Goal: Information Seeking & Learning: Learn about a topic

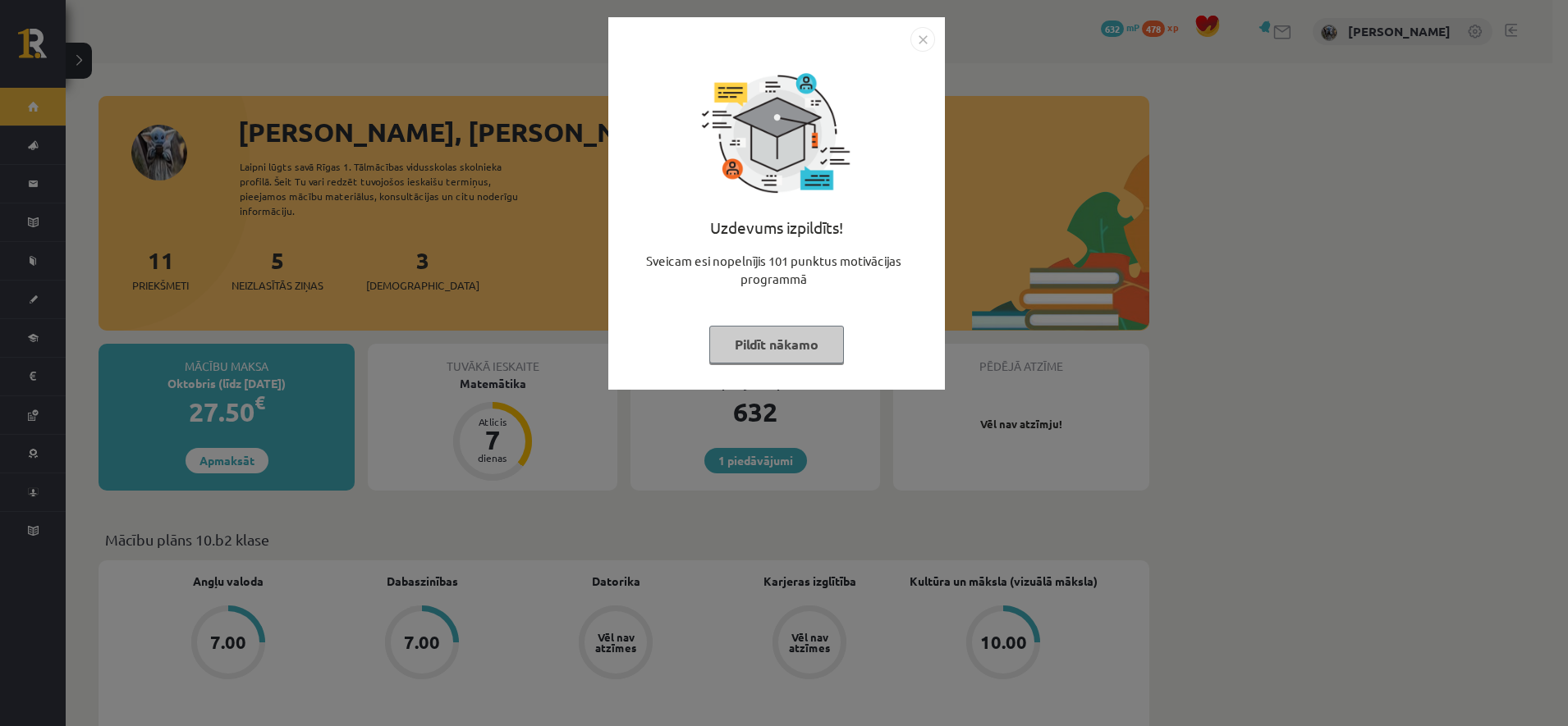
click at [803, 352] on button "Pildīt nākamo" at bounding box center [776, 345] width 134 height 38
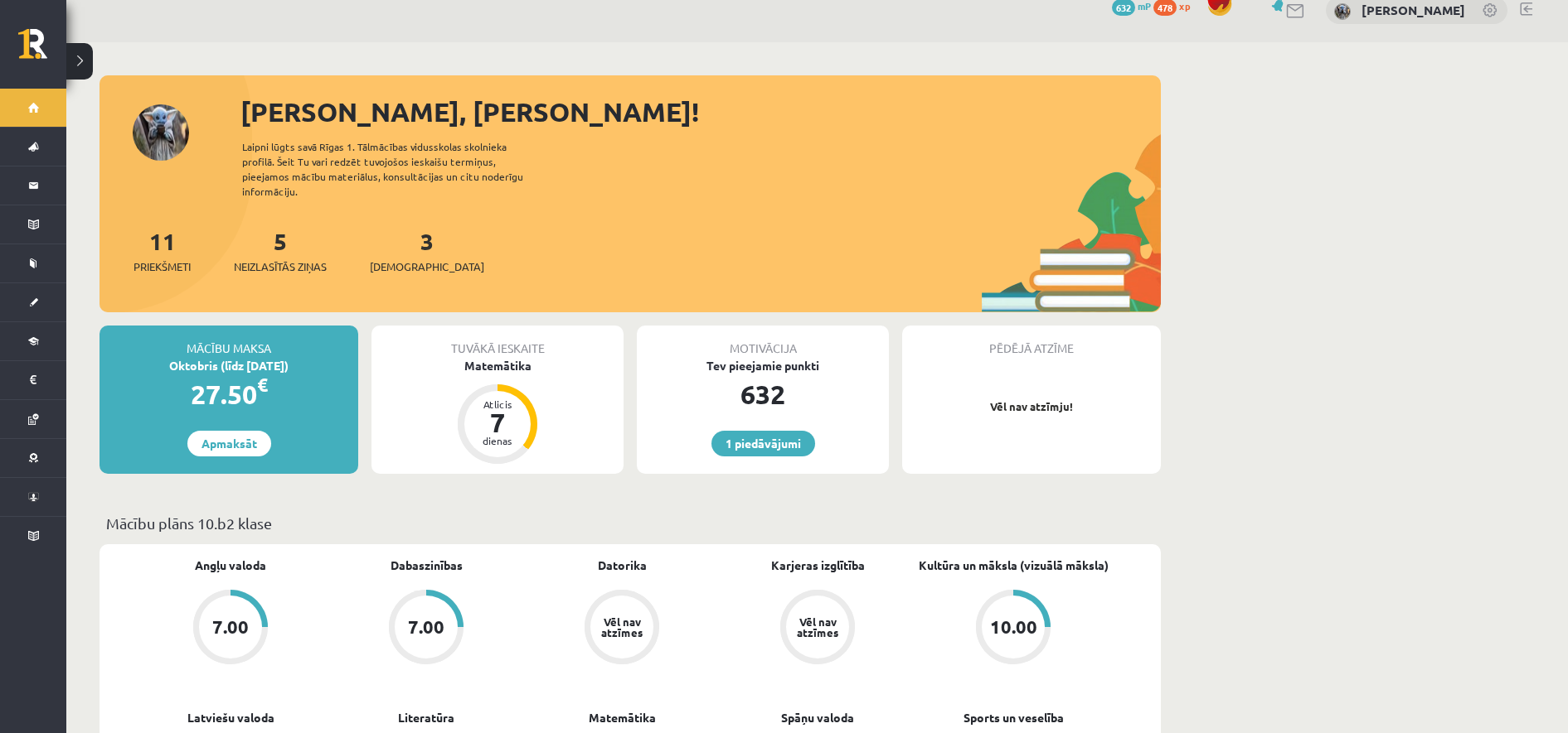
scroll to position [15, 0]
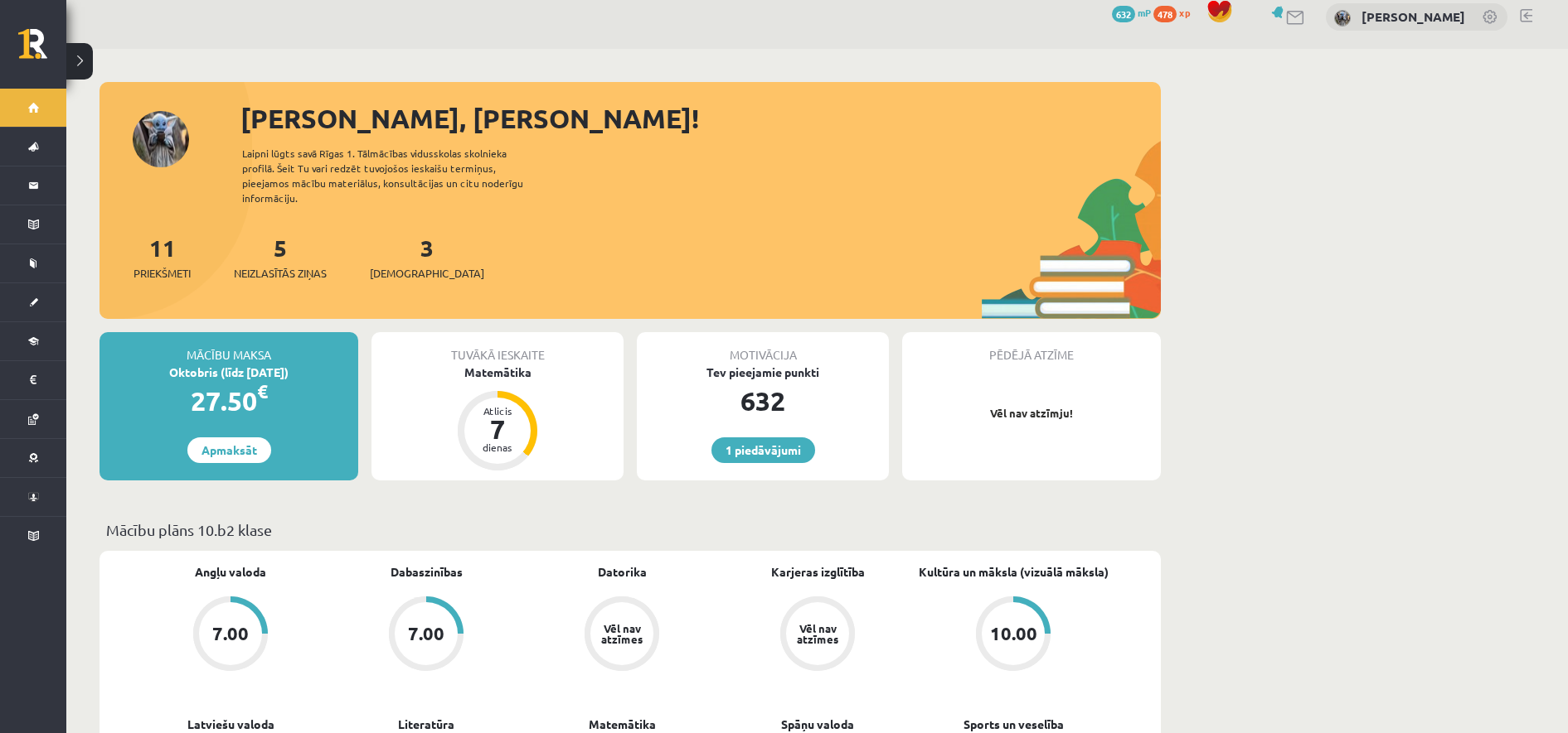
click at [553, 411] on div "Tuvākā ieskaite Matemātika Atlicis 7 dienas" at bounding box center [498, 406] width 252 height 148
click at [533, 364] on div "Matemātika" at bounding box center [498, 372] width 252 height 17
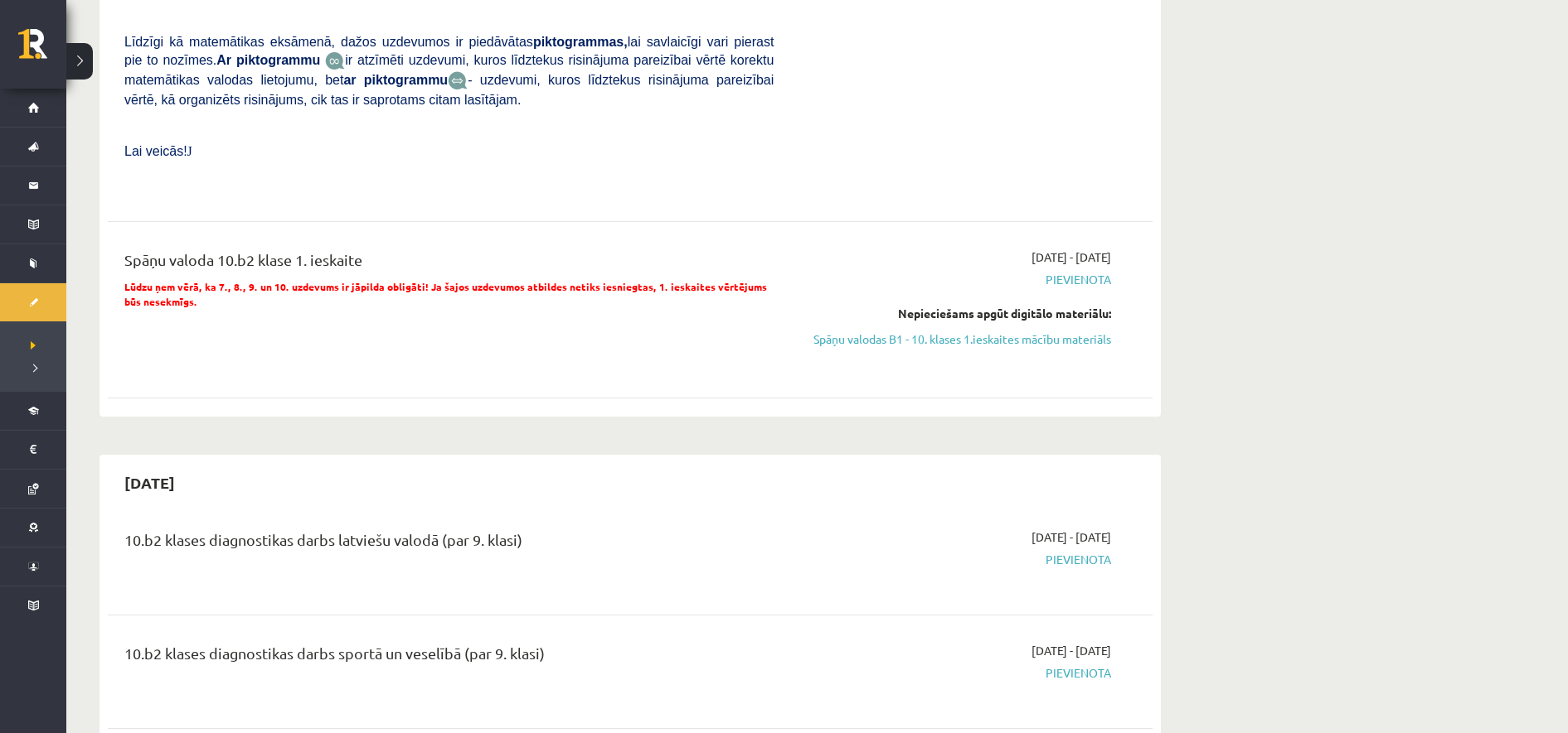
scroll to position [1220, 0]
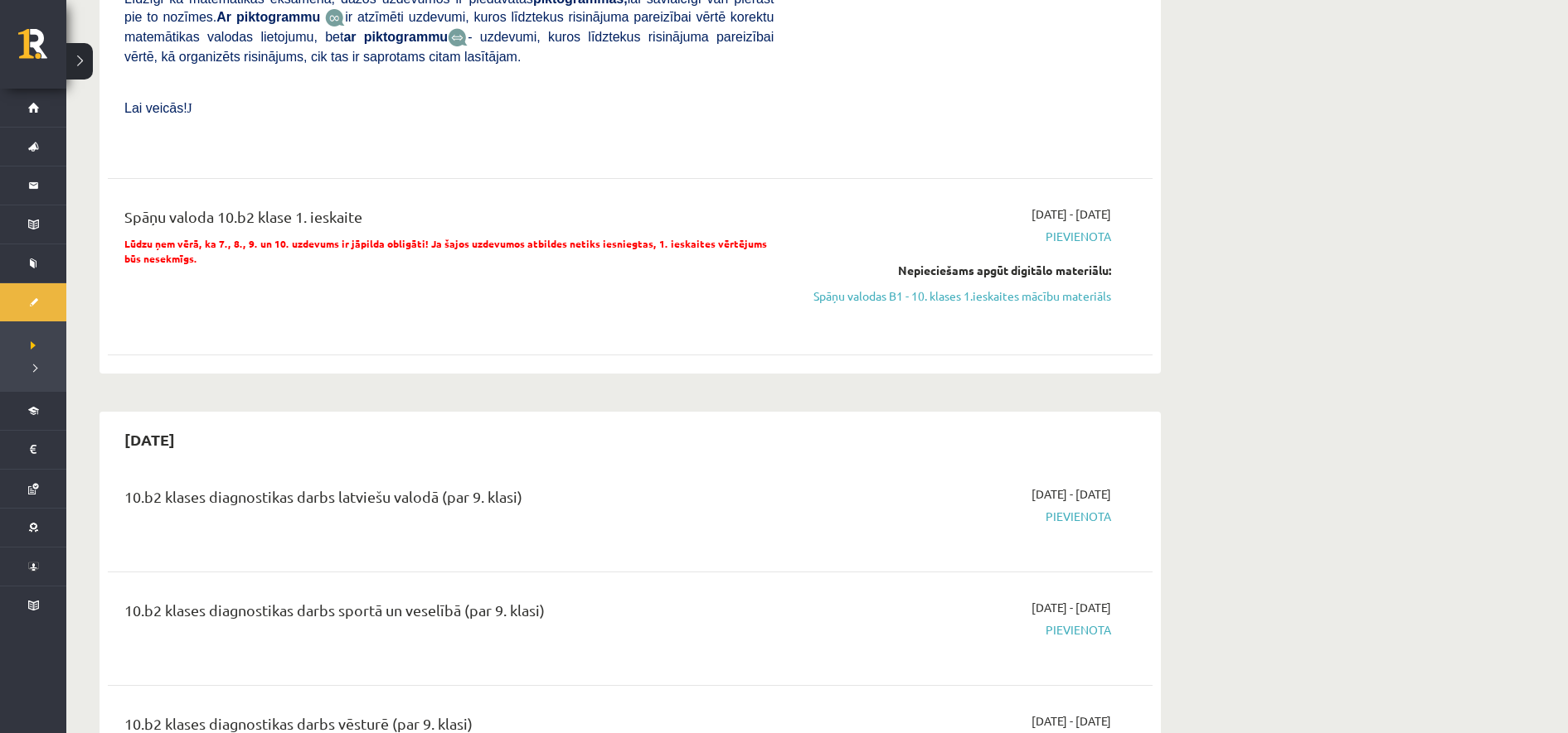
drag, startPoint x: 1010, startPoint y: 259, endPoint x: 899, endPoint y: 70, distance: 219.2
click at [1010, 288] on link "Spāņu valodas B1 - 10. klases 1.ieskaites mācību materiāls" at bounding box center [954, 296] width 313 height 17
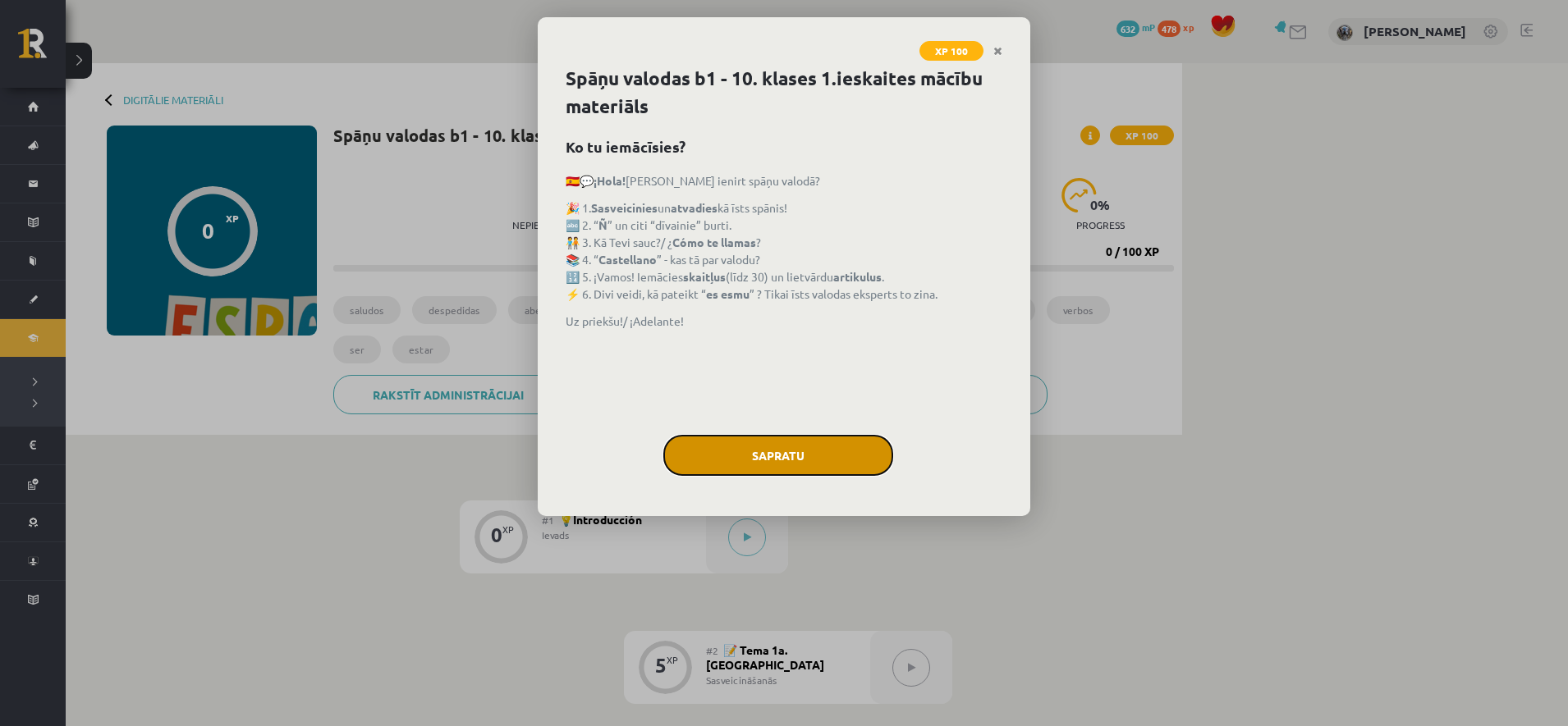
click at [784, 456] on button "Sapratu" at bounding box center [778, 454] width 230 height 41
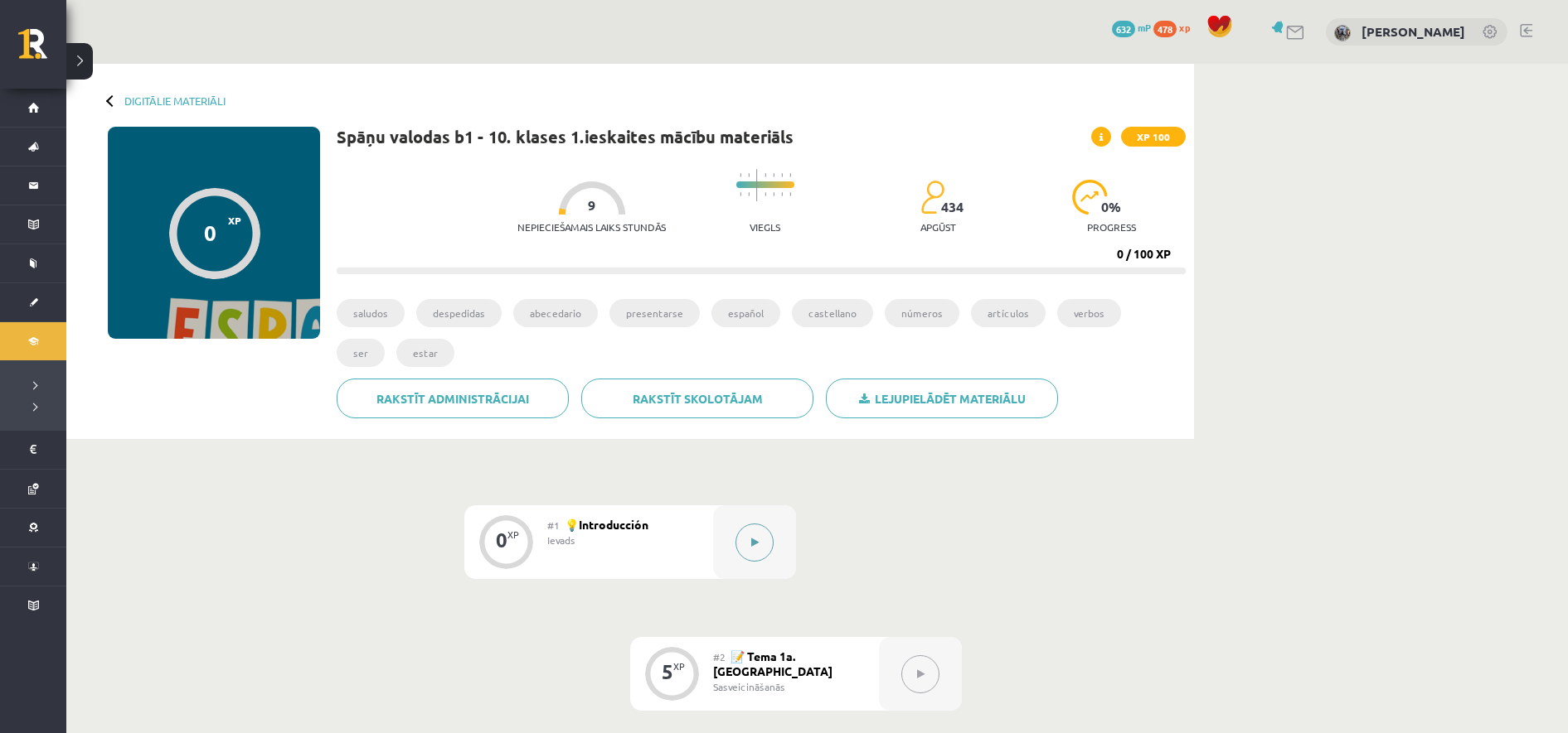
click at [753, 530] on button at bounding box center [755, 543] width 39 height 38
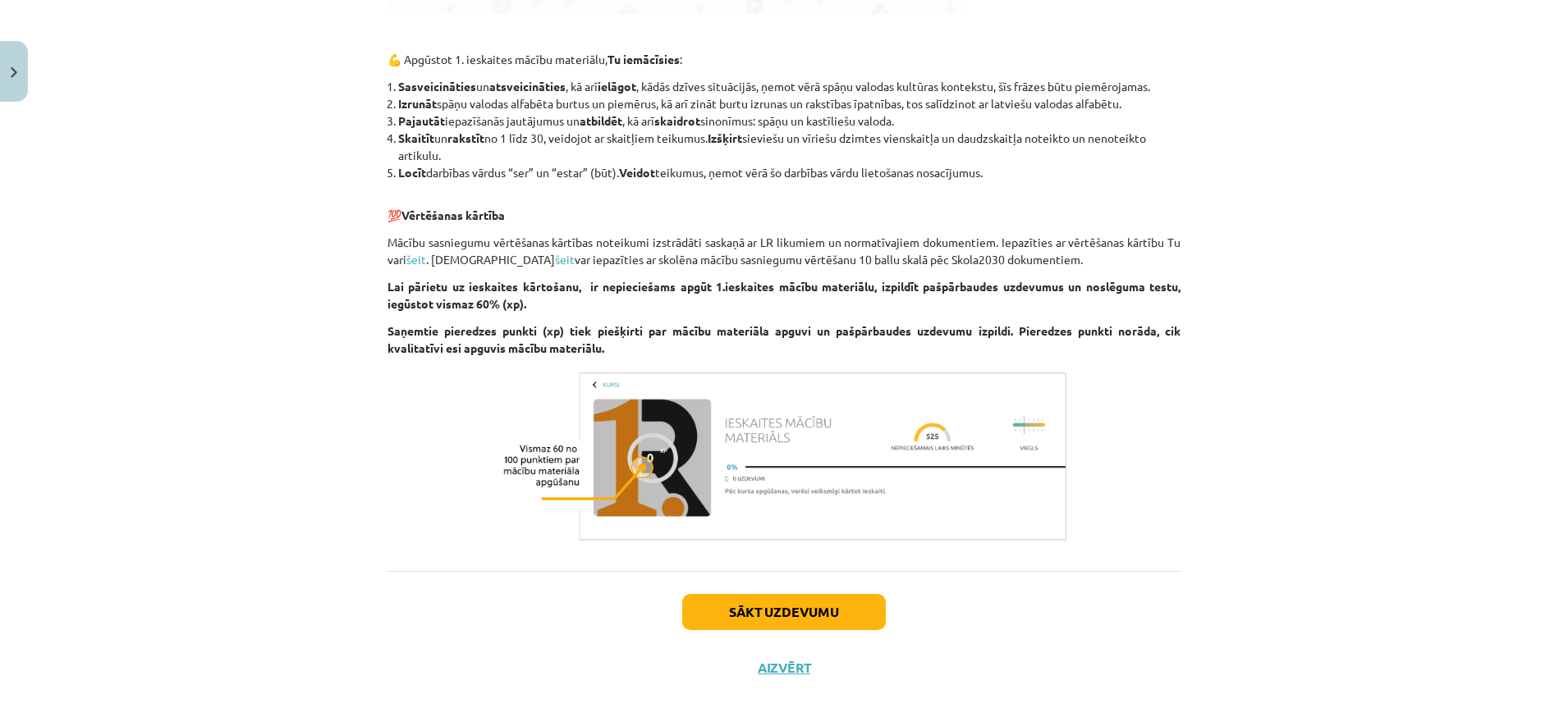
scroll to position [1326, 0]
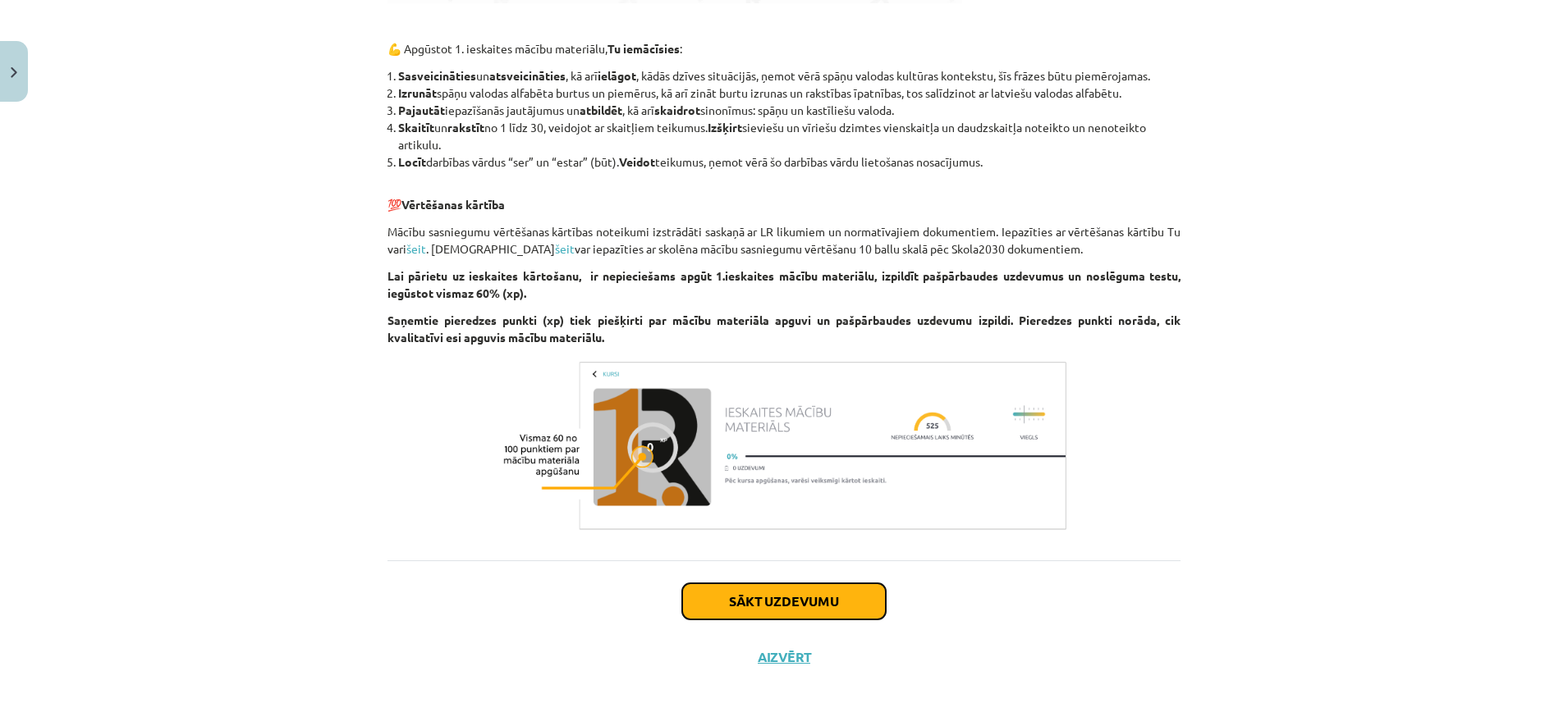
click at [819, 616] on button "Sākt uzdevumu" at bounding box center [784, 601] width 204 height 36
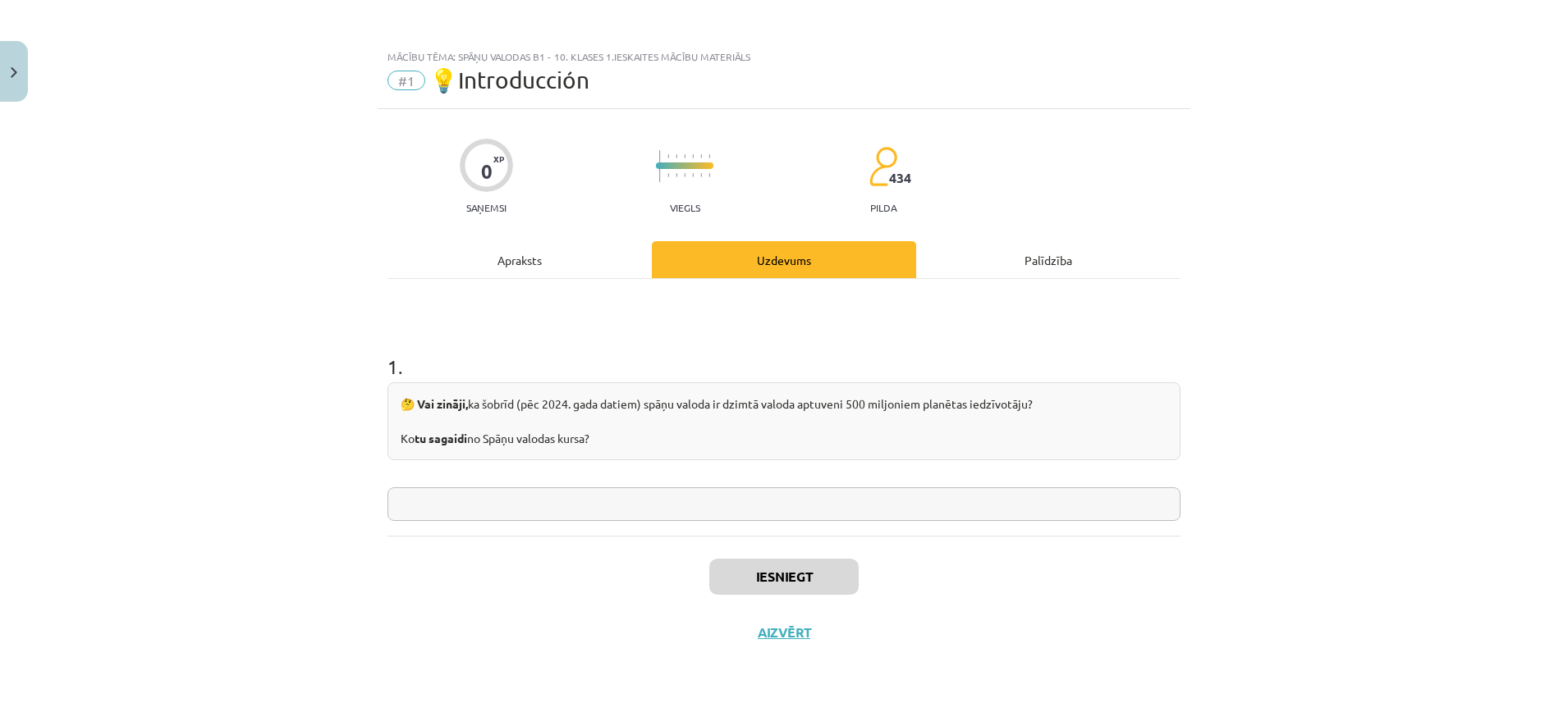
click at [659, 516] on input "text" at bounding box center [784, 504] width 793 height 33
type input "*"
click at [1132, 151] on div "0 XP Saņemsi Viegls 434 pilda" at bounding box center [784, 171] width 793 height 85
click at [990, 493] on input "**********" at bounding box center [784, 504] width 793 height 33
click at [554, 503] on input "**********" at bounding box center [784, 504] width 793 height 33
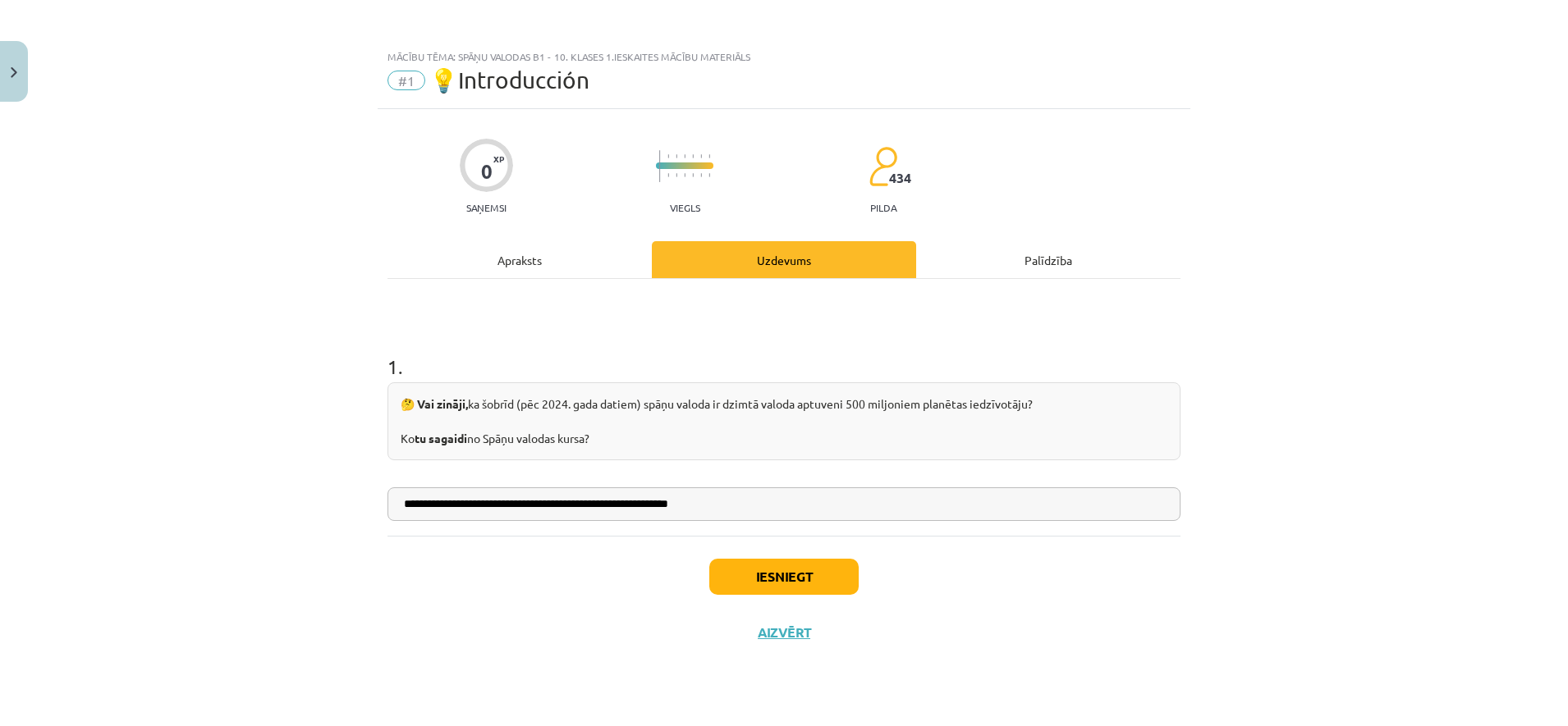
click at [738, 505] on input "**********" at bounding box center [784, 504] width 793 height 33
type input "**********"
click at [754, 573] on button "Iesniegt" at bounding box center [784, 576] width 150 height 36
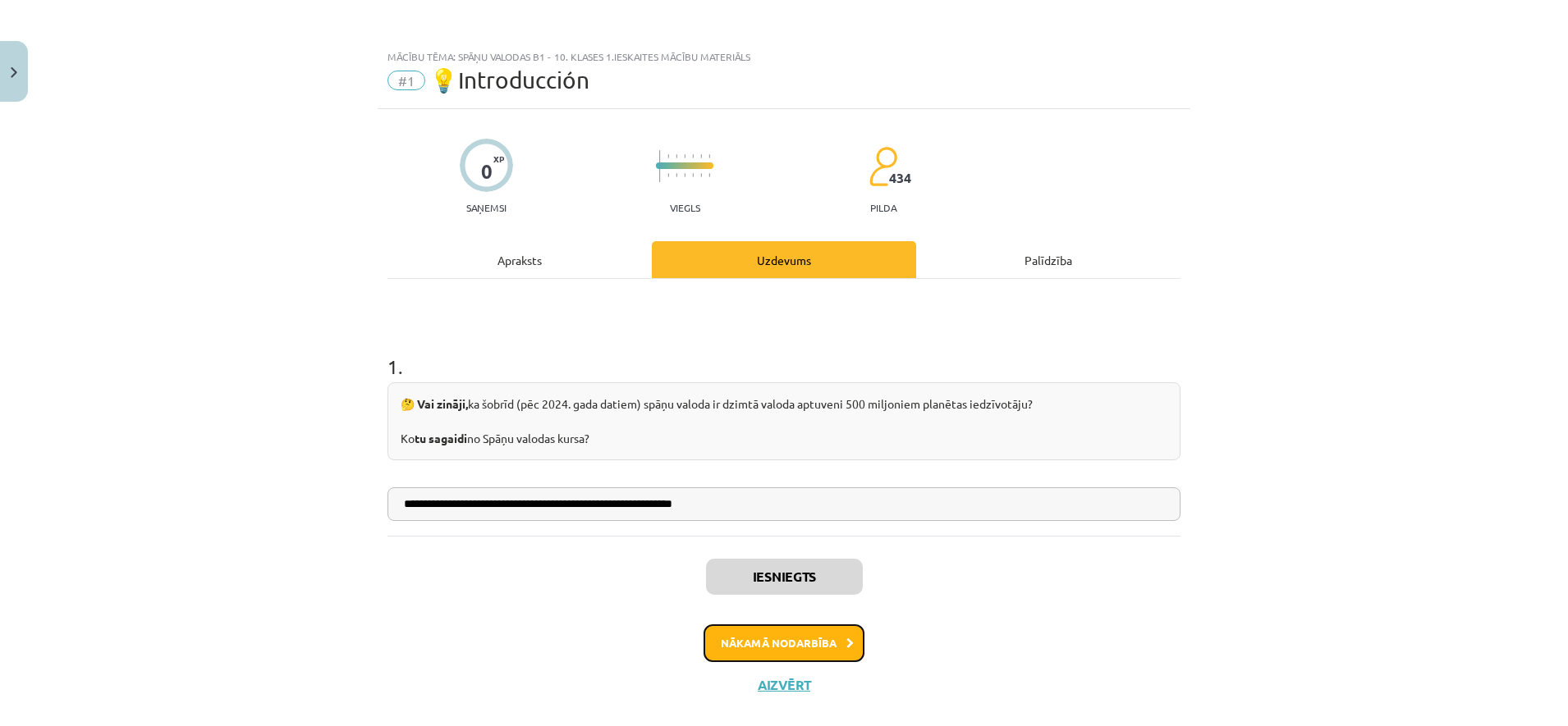
click at [774, 653] on button "Nākamā nodarbība" at bounding box center [784, 643] width 161 height 38
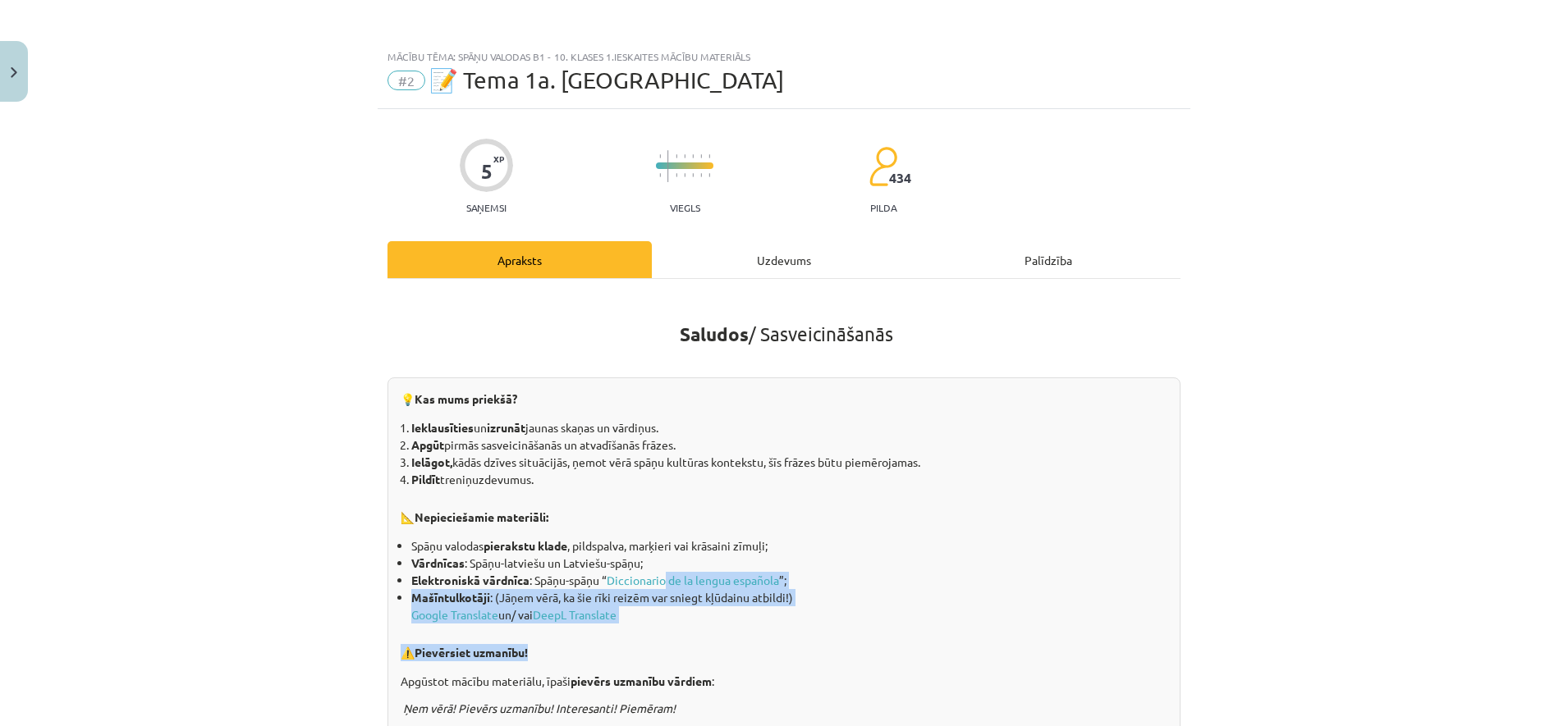
drag, startPoint x: 660, startPoint y: 360, endPoint x: 786, endPoint y: 635, distance: 302.5
click at [786, 635] on div "💡 Kas mums priekšā? Ieklausīties un izrunāt jaunas skaņas un vārdiņus. Apgūt pi…" at bounding box center [784, 558] width 793 height 363
click at [786, 635] on p "⚠️ Pievērsiet uzmanību!" at bounding box center [784, 647] width 766 height 31
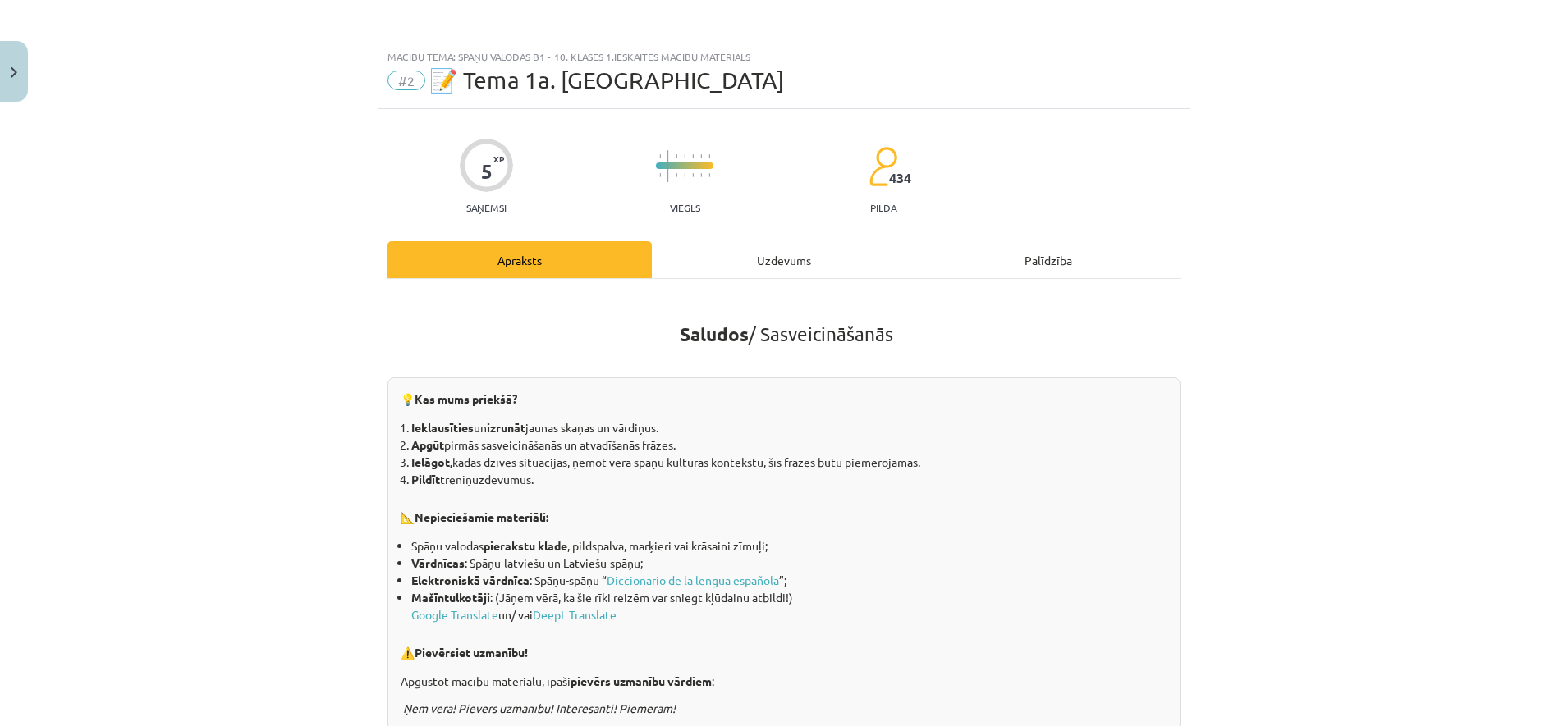
click at [134, 544] on div "Mācību tēma: Spāņu valodas b1 - 10. klases 1.ieskaites mācību materiāls #2 📝 Te…" at bounding box center [784, 363] width 1568 height 726
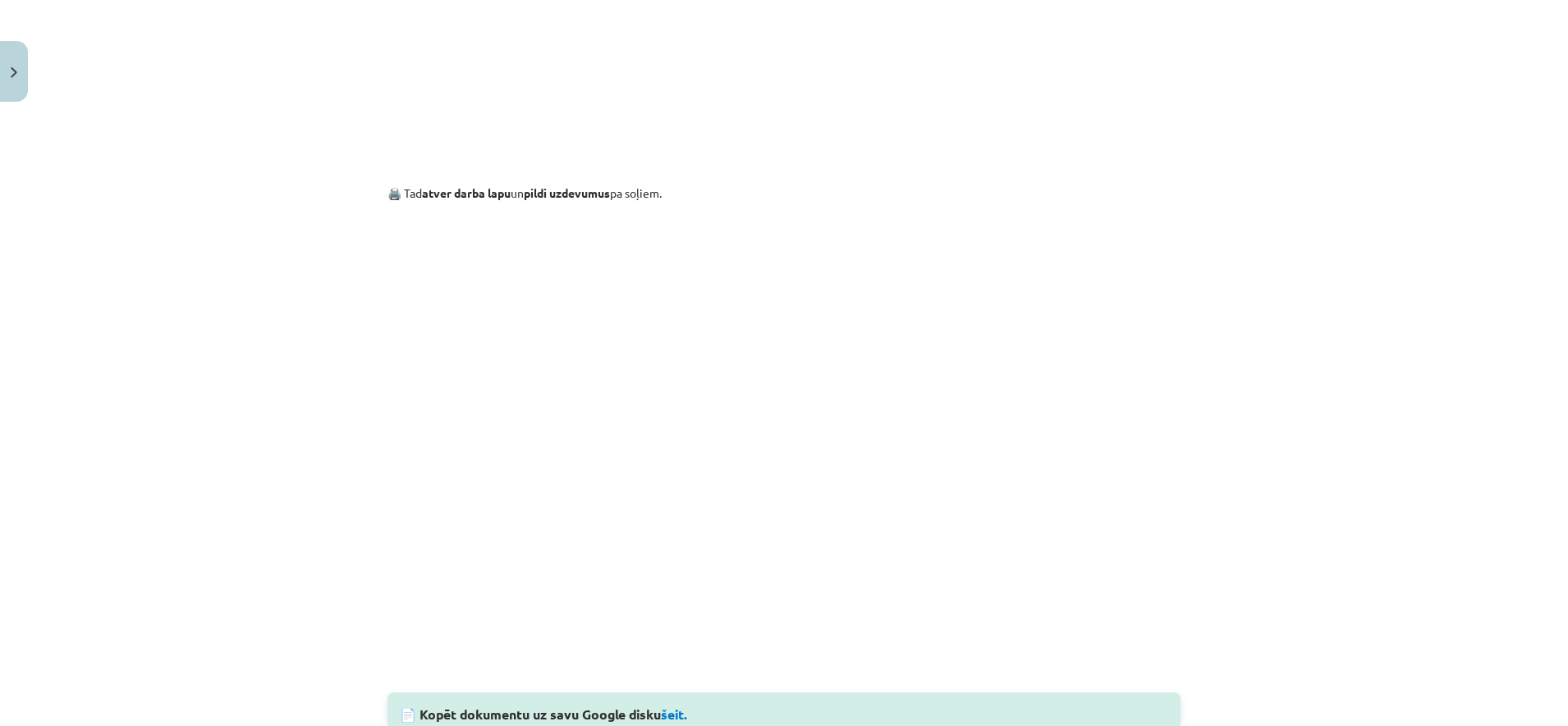
scroll to position [1290, 0]
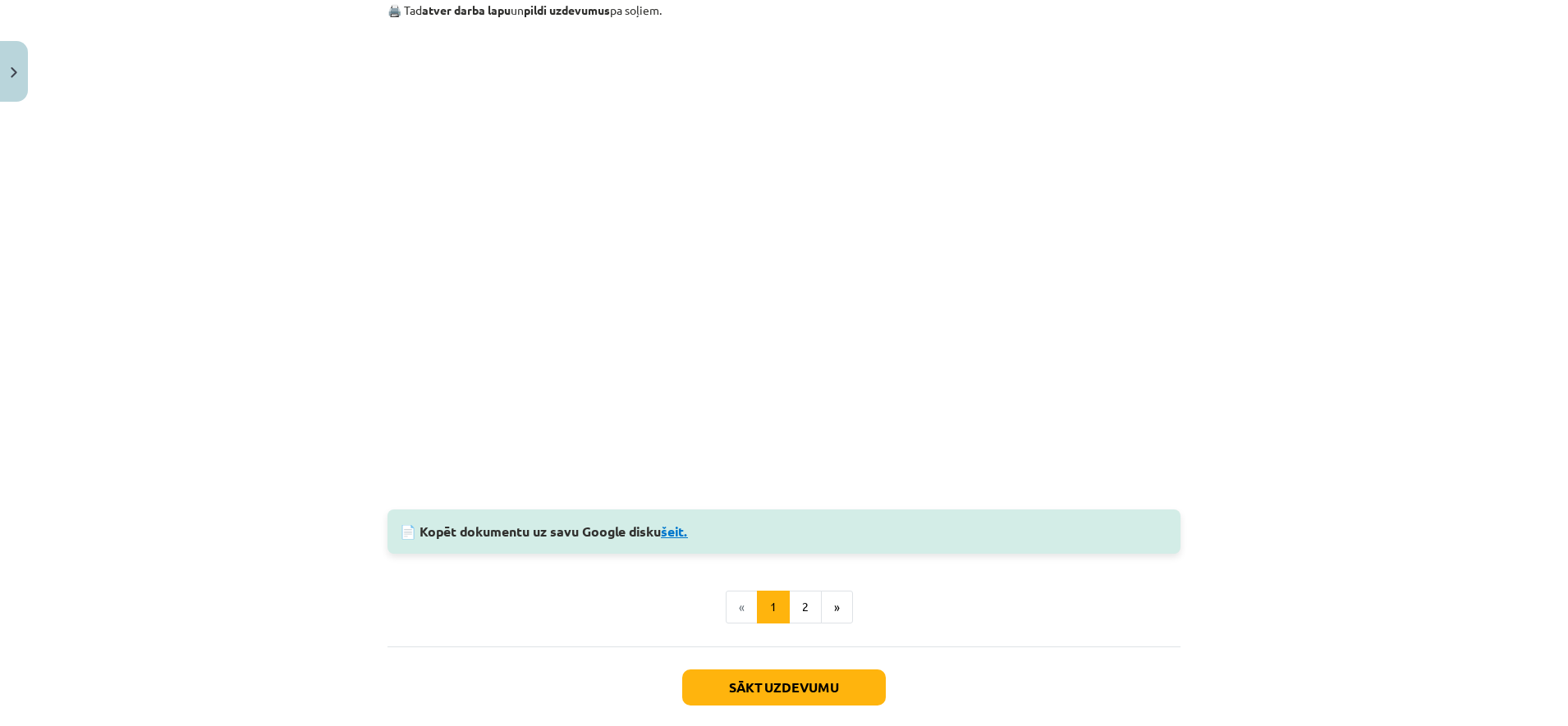
click at [683, 534] on link "šeit." at bounding box center [674, 532] width 27 height 17
click at [793, 598] on button "2" at bounding box center [805, 607] width 32 height 32
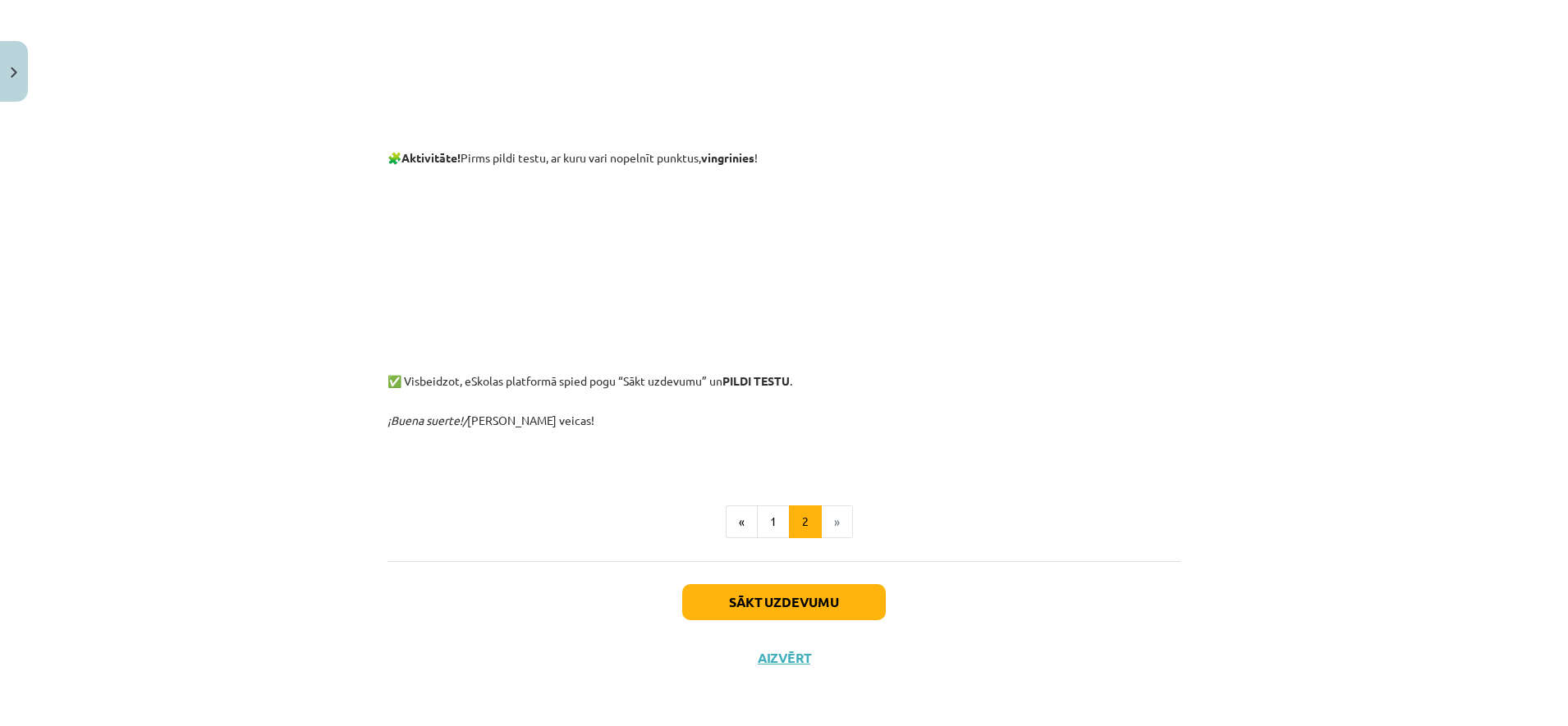
scroll to position [676, 0]
click at [793, 600] on button "Sākt uzdevumu" at bounding box center [784, 601] width 204 height 36
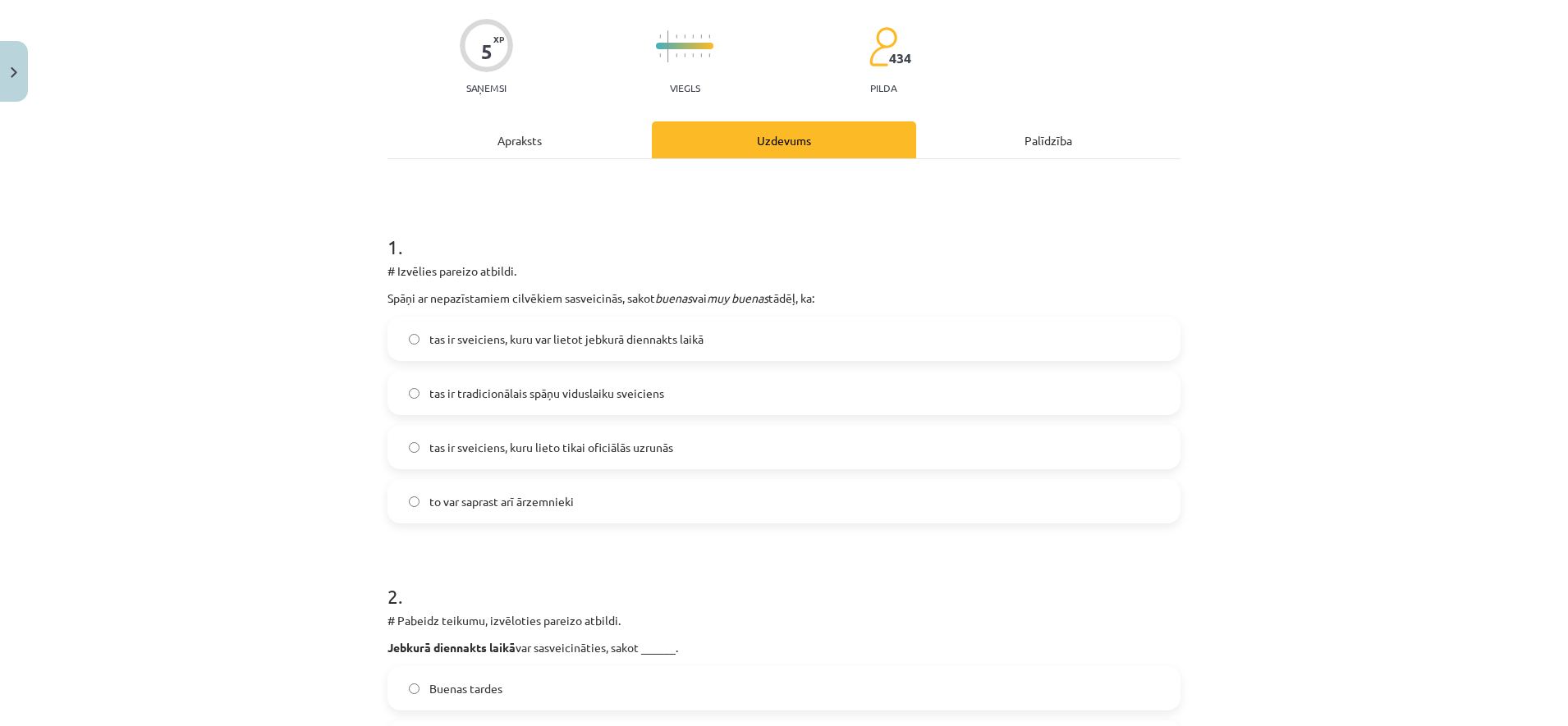
scroll to position [41, 0]
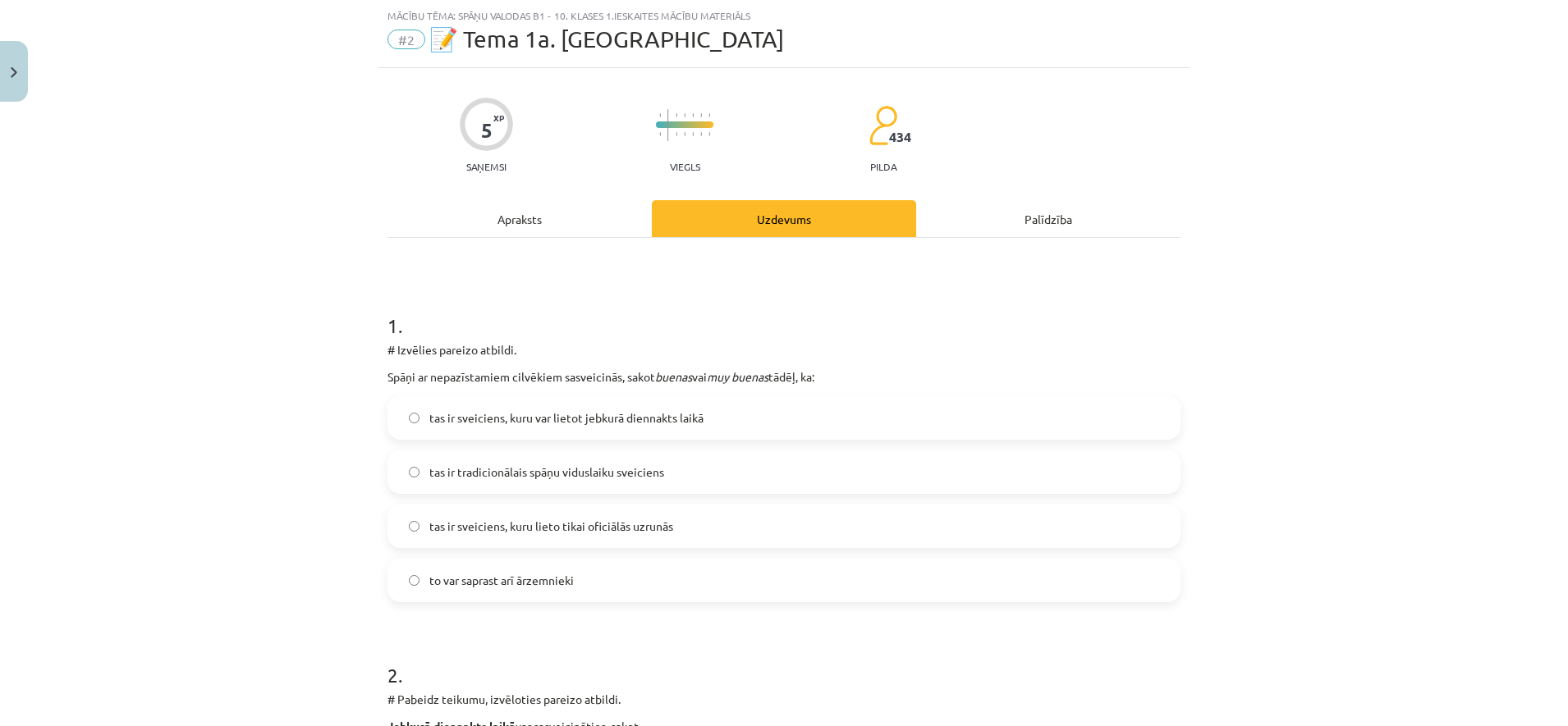
click at [754, 410] on label "tas ir sveiciens, kuru var lietot jebkurā diennakts laikā" at bounding box center [784, 417] width 789 height 41
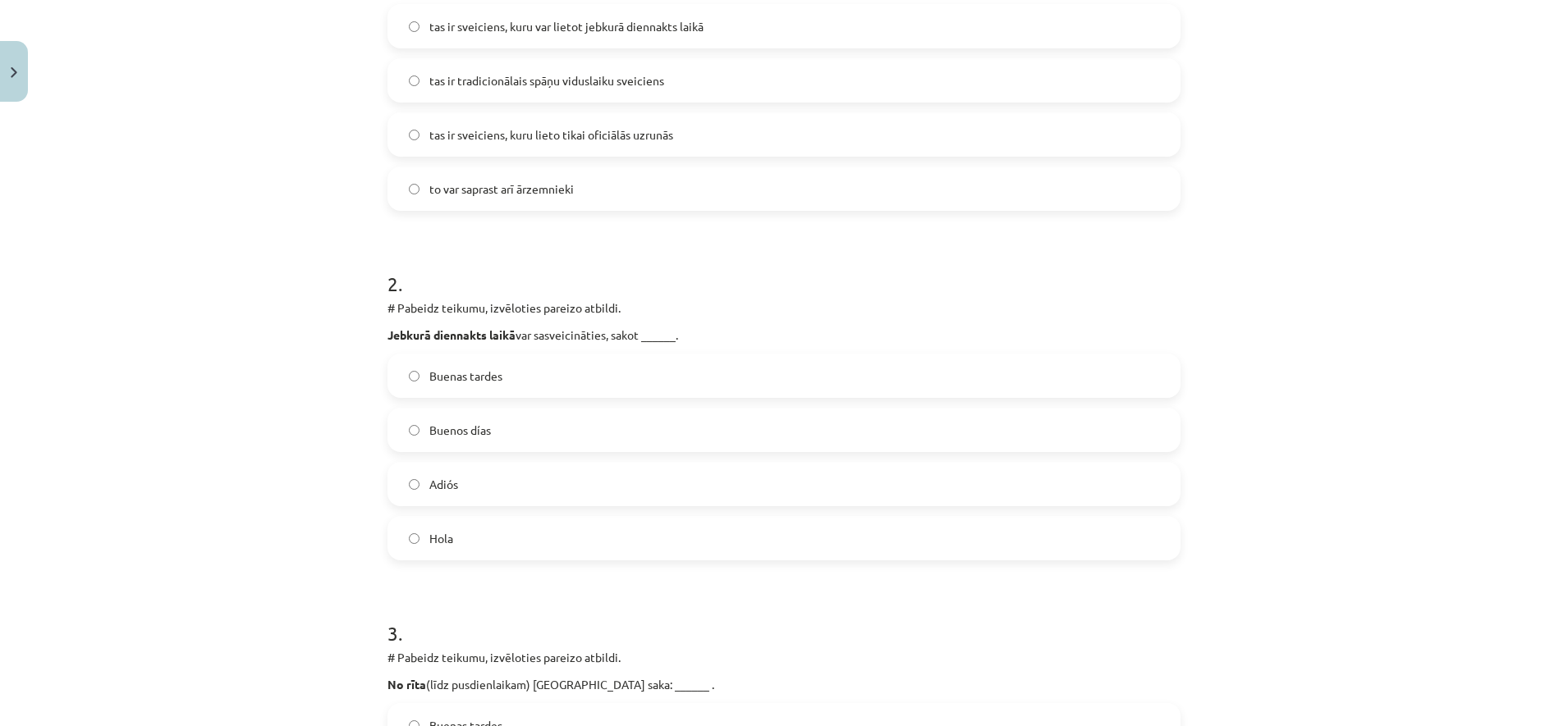
scroll to position [425, 0]
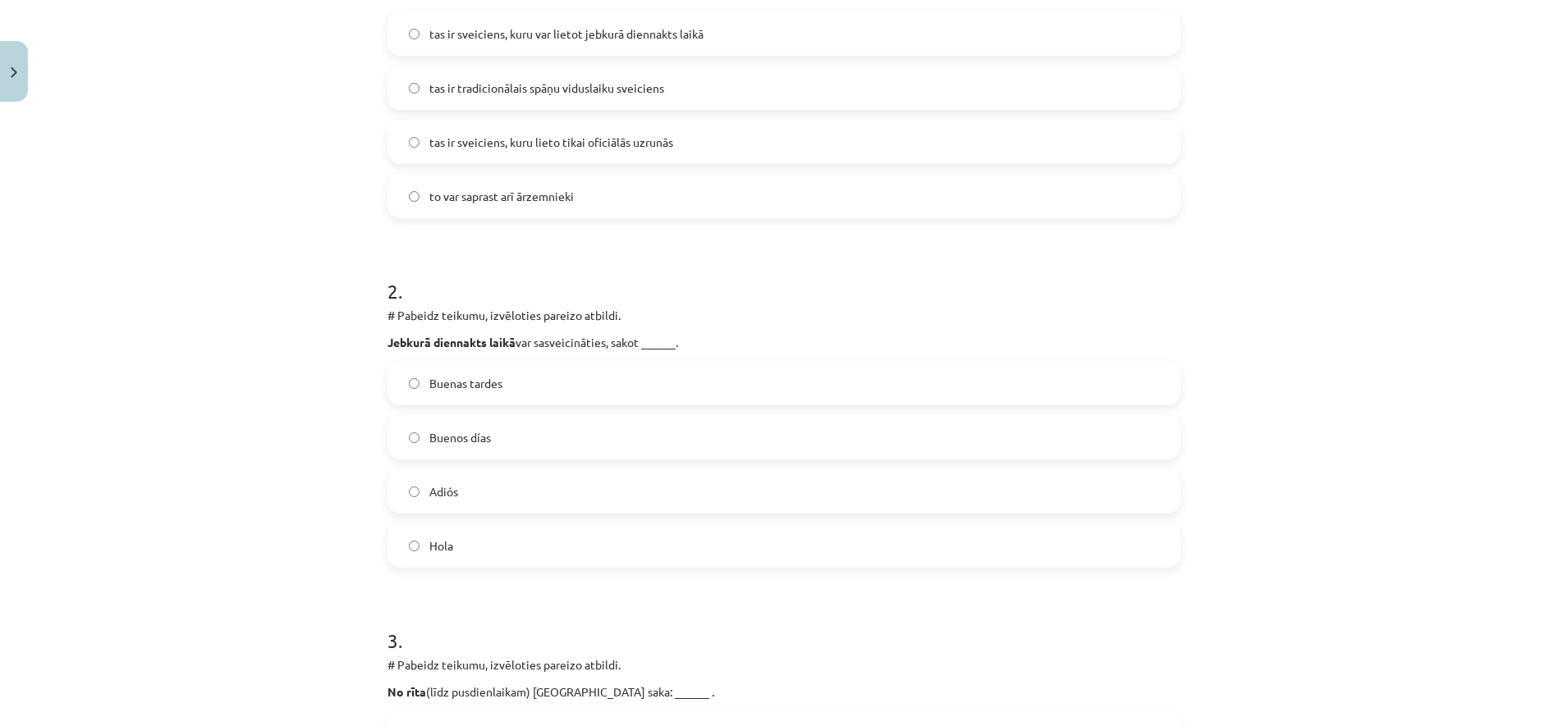
click at [782, 557] on label "Hola" at bounding box center [784, 545] width 789 height 41
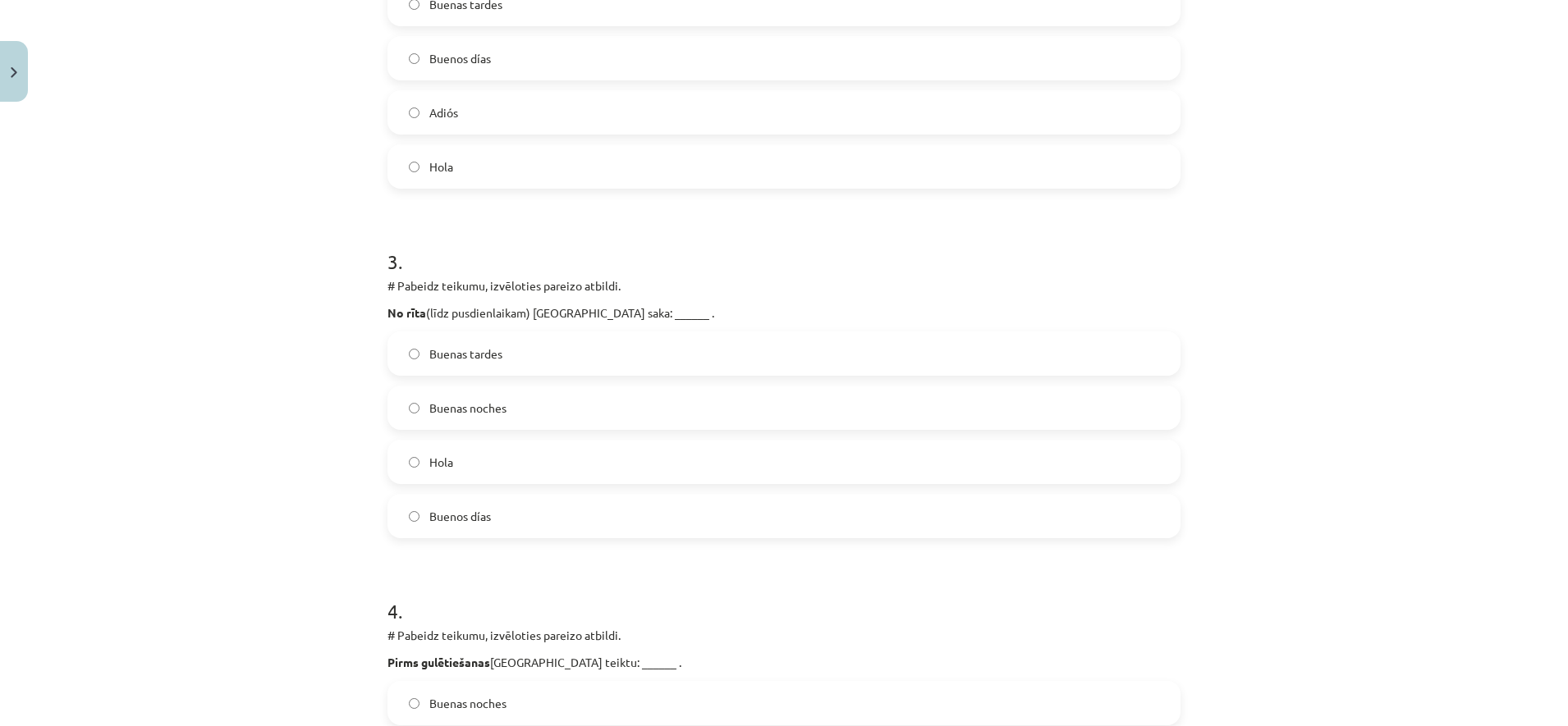
scroll to position [813, 0]
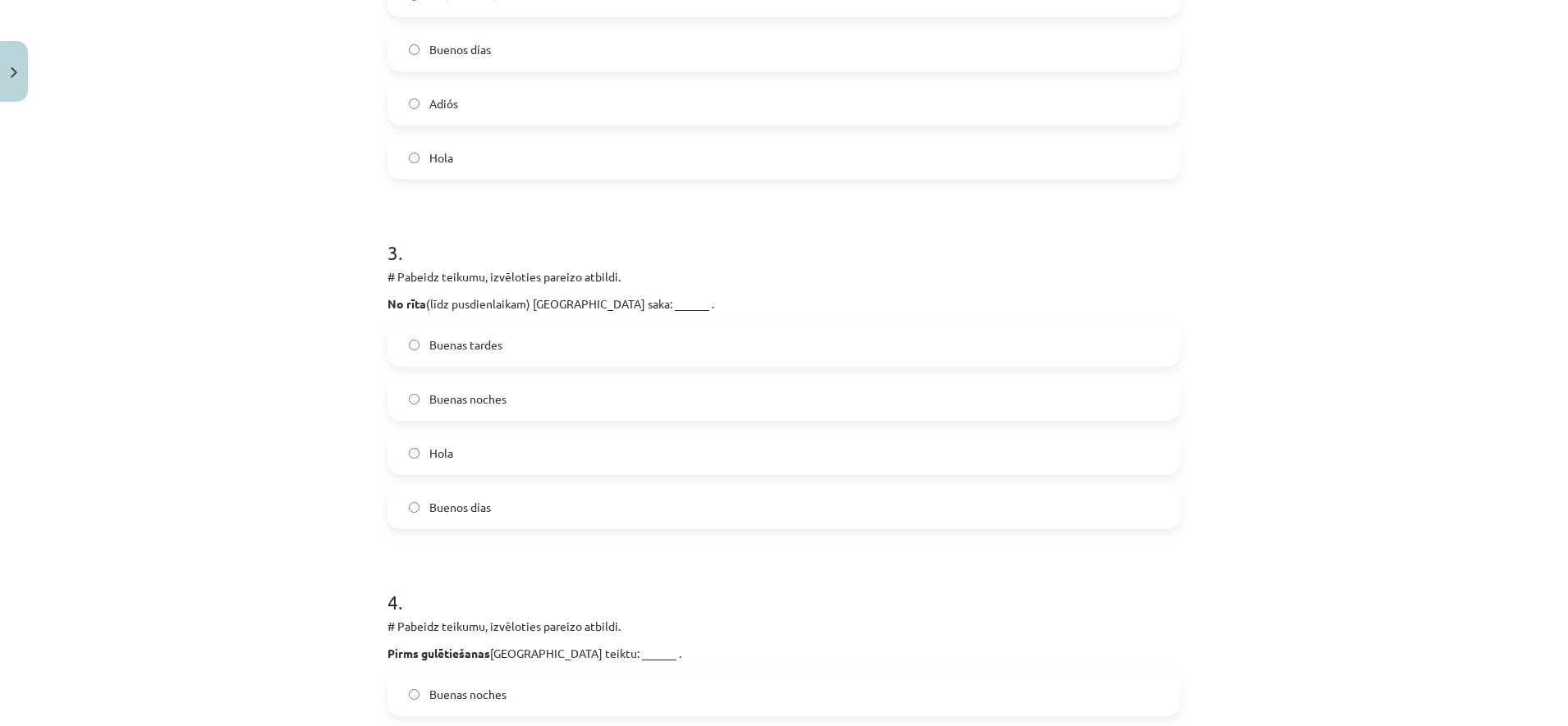
click at [880, 508] on label "Buenos días" at bounding box center [784, 507] width 789 height 41
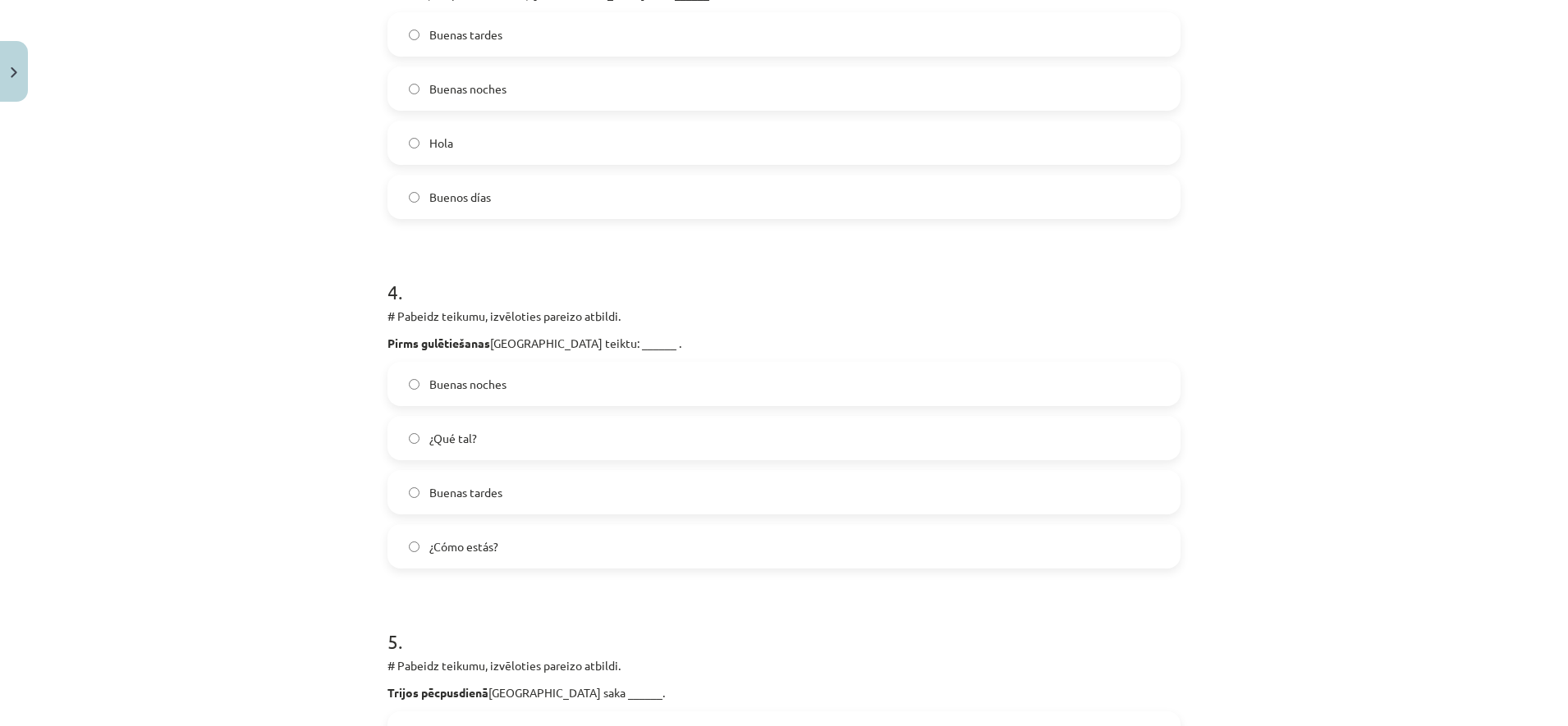
scroll to position [1161, 0]
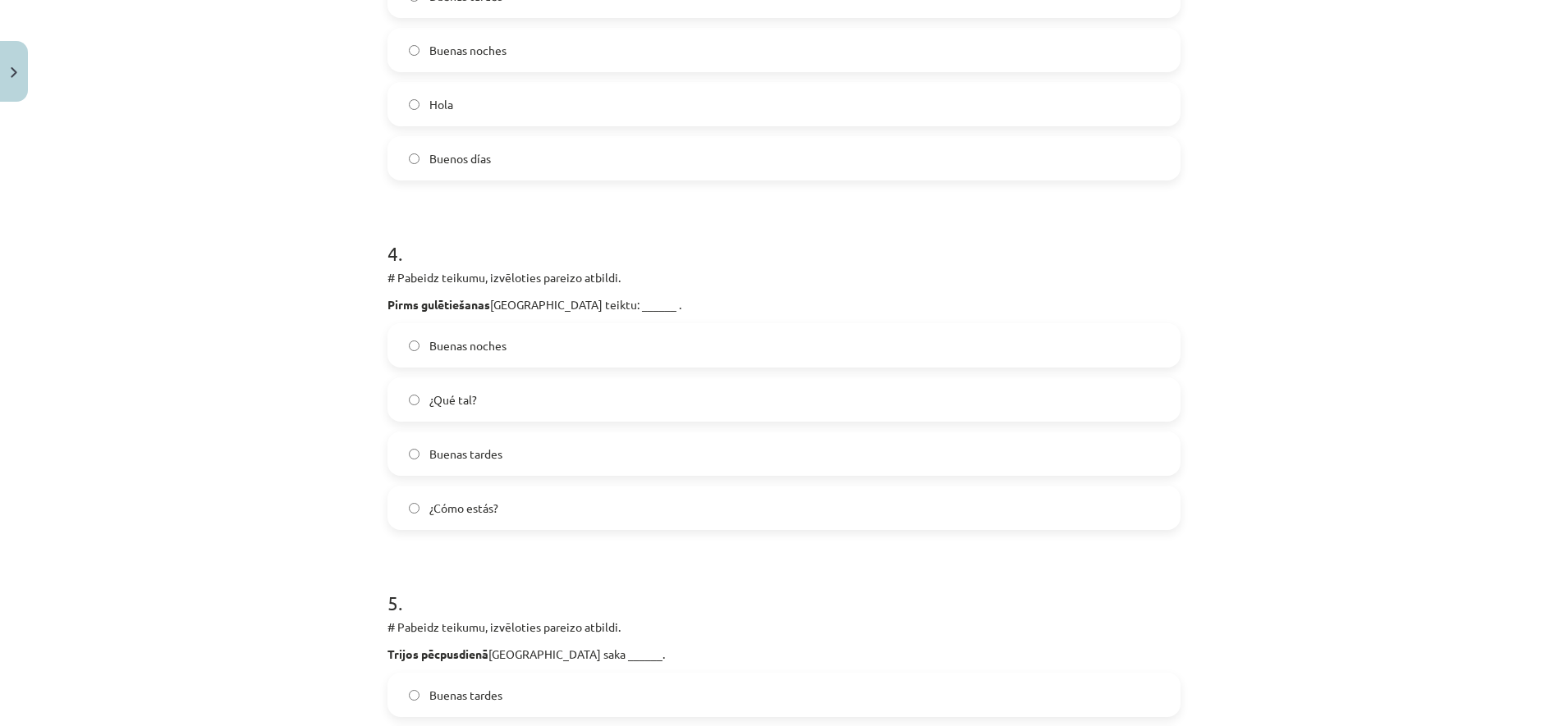
click at [760, 342] on label "Buenas noches" at bounding box center [784, 345] width 789 height 41
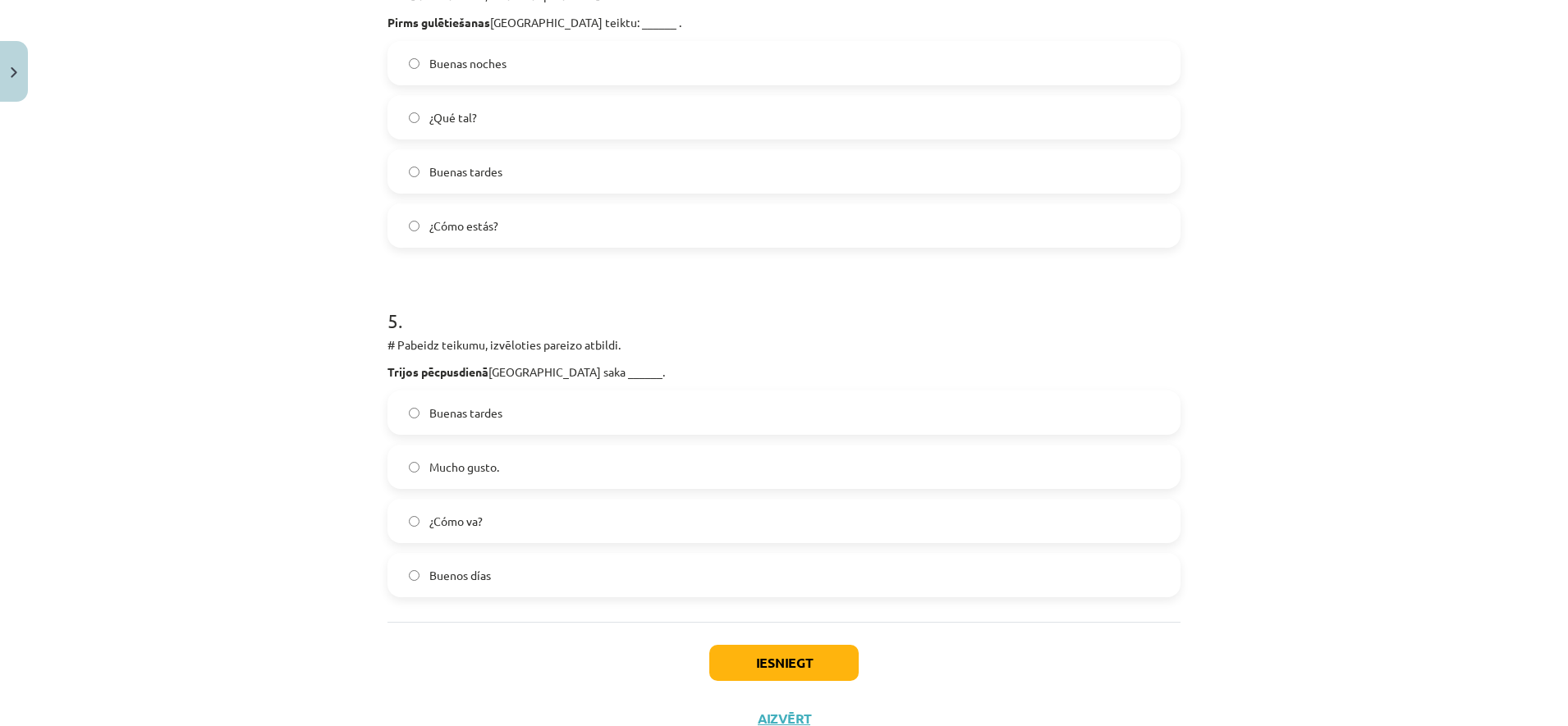
scroll to position [1462, 0]
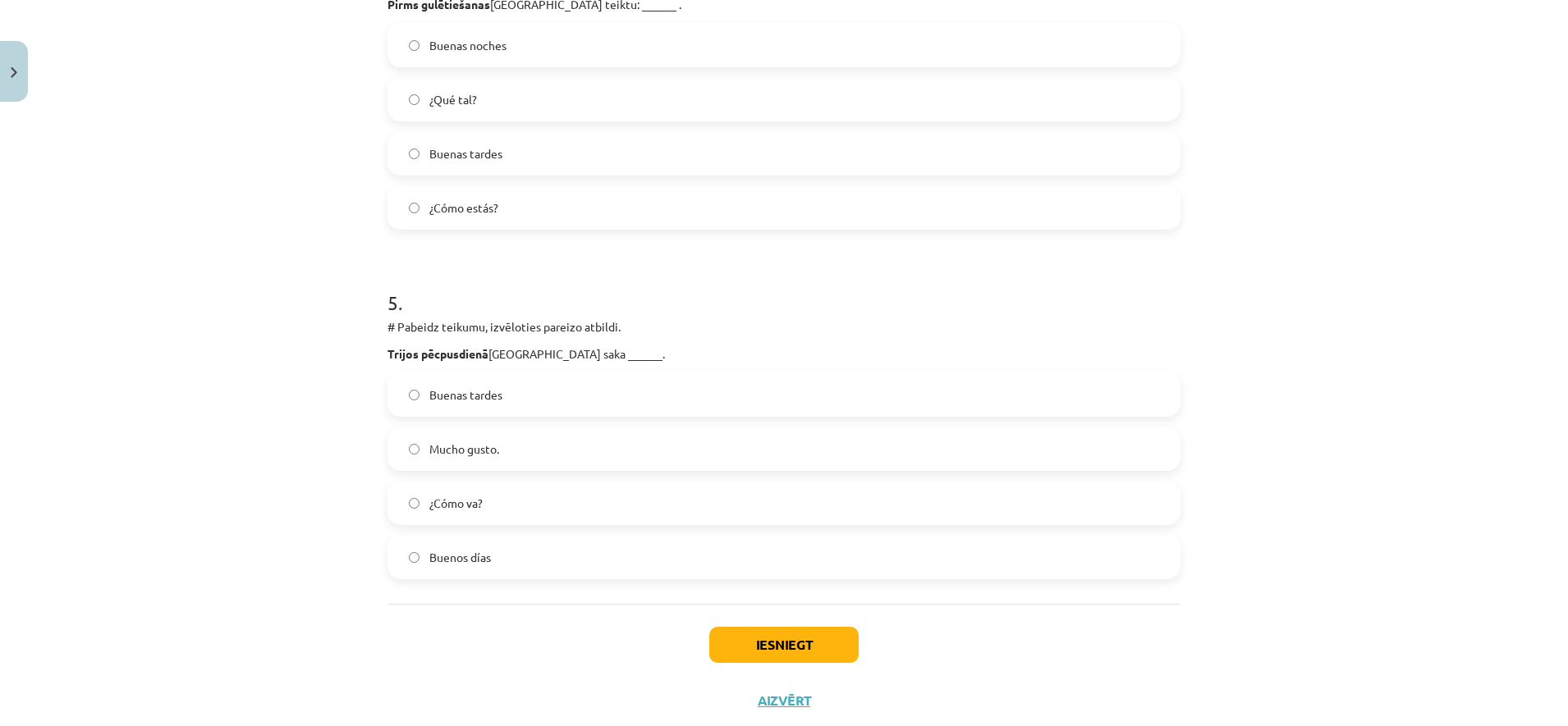
click at [671, 387] on label "Buenas tardes" at bounding box center [784, 394] width 789 height 41
click at [798, 636] on button "Iesniegt" at bounding box center [784, 645] width 150 height 36
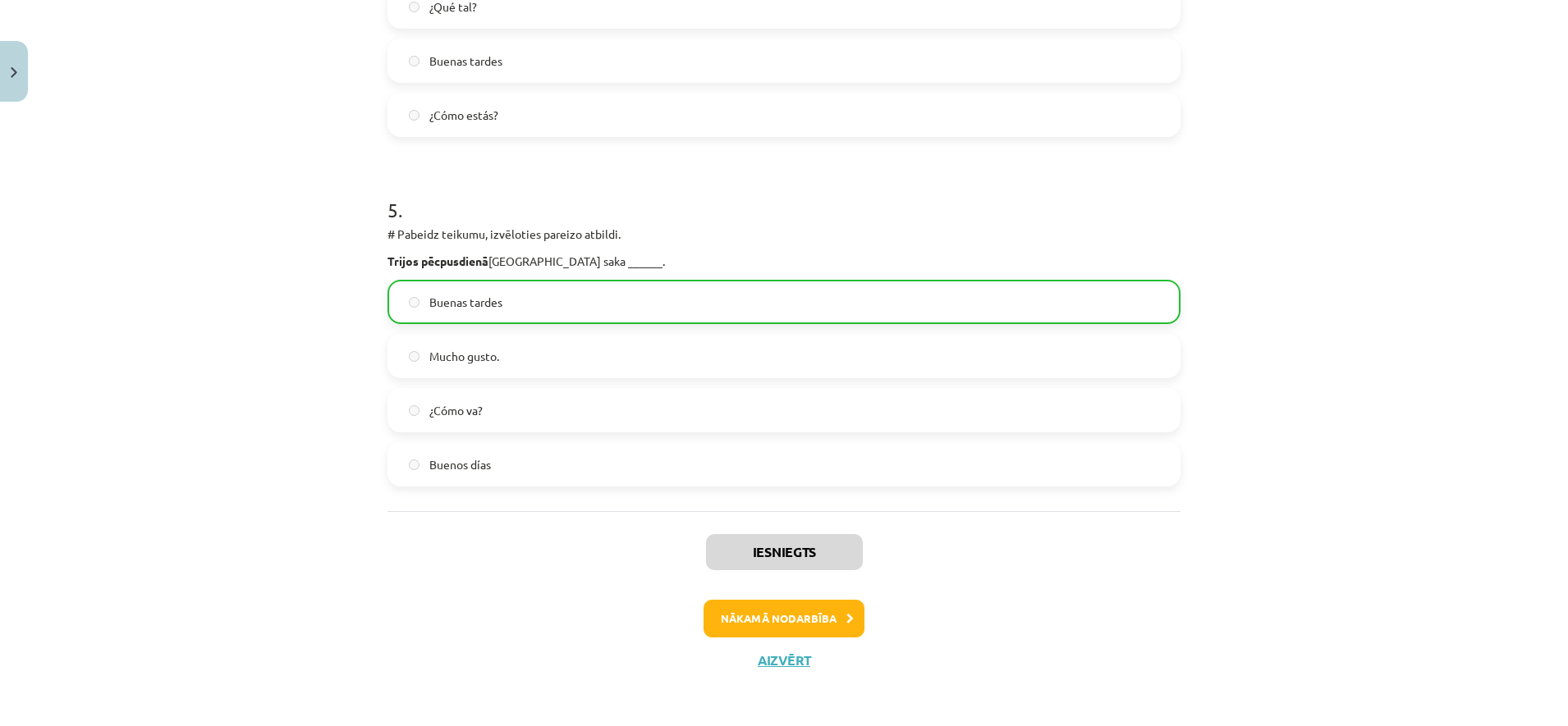
scroll to position [1558, 0]
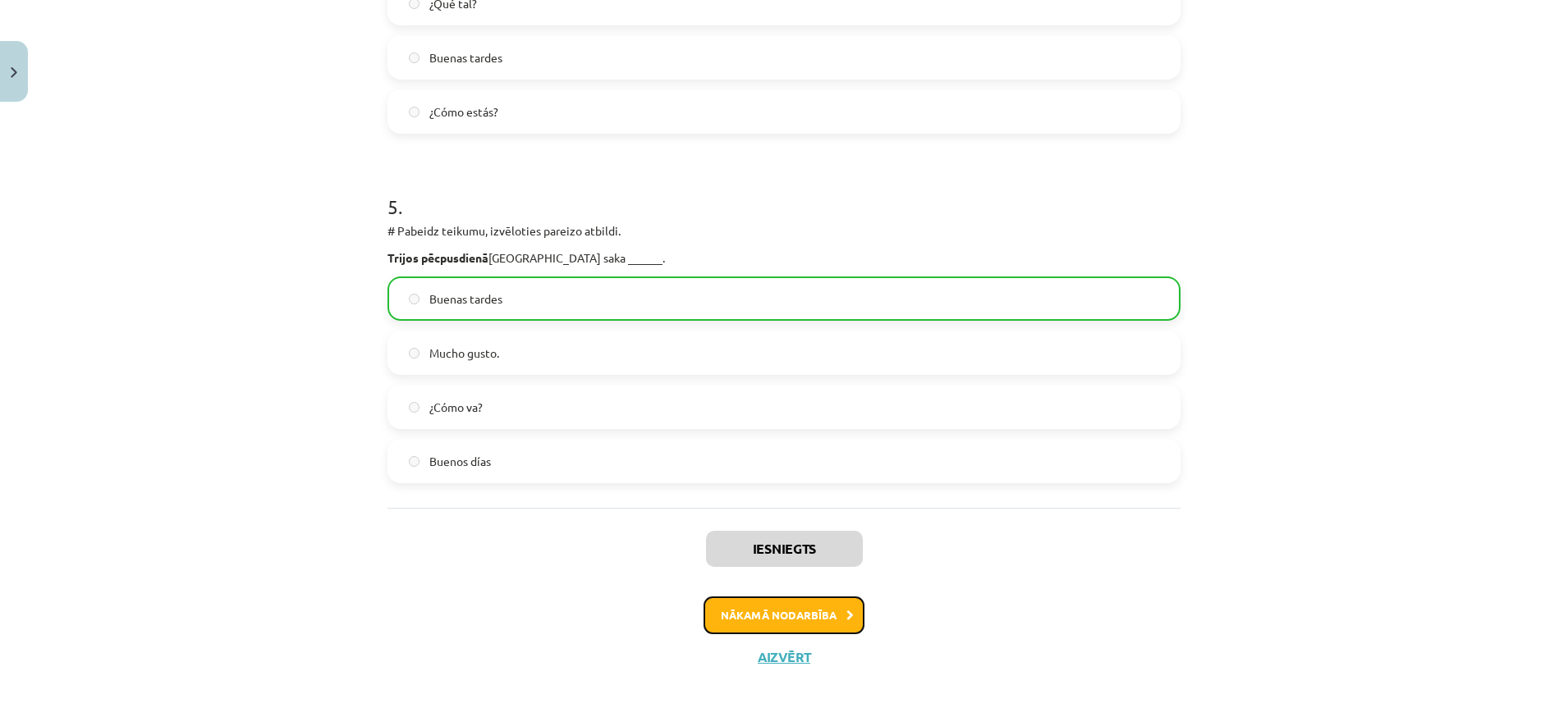
click at [813, 622] on button "Nākamā nodarbība" at bounding box center [784, 615] width 161 height 38
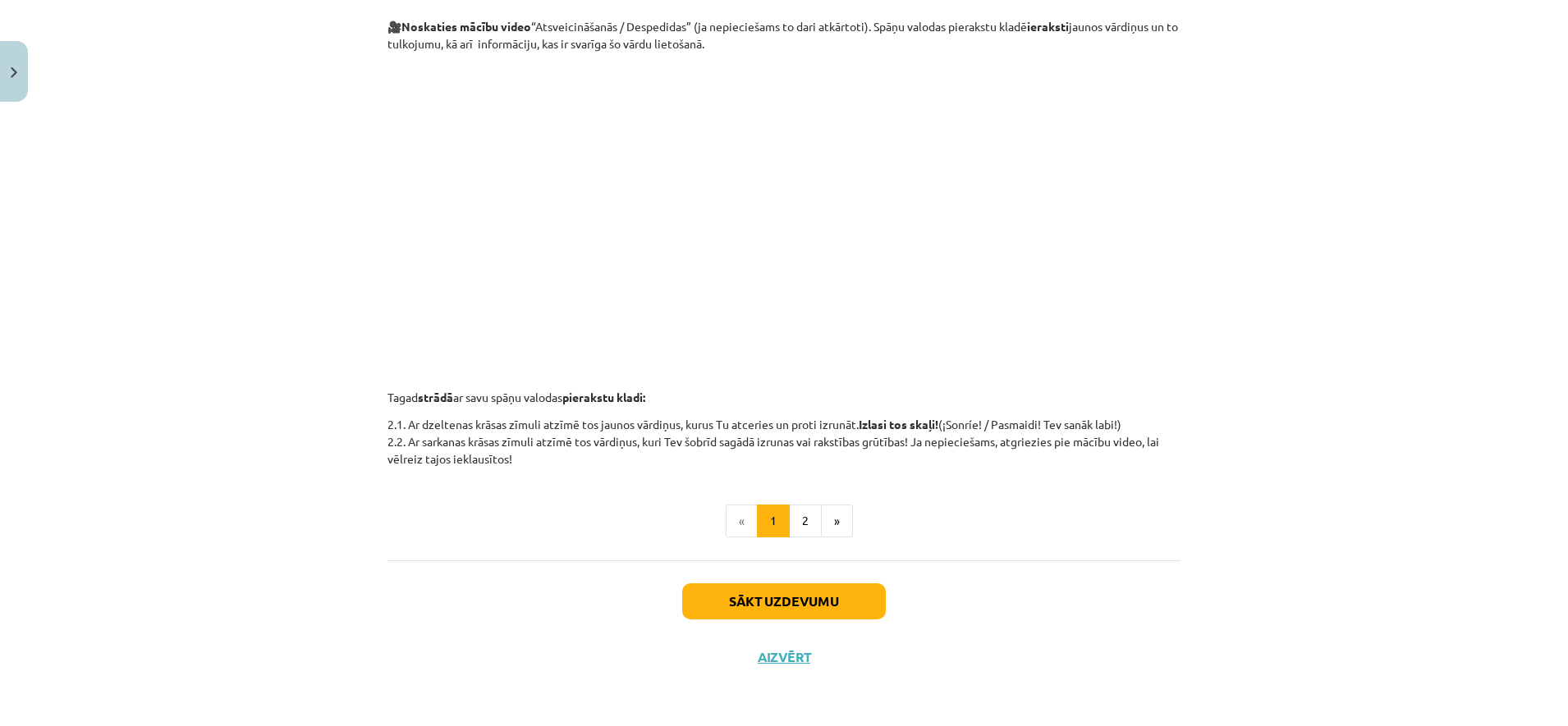
scroll to position [455, 0]
click at [803, 516] on button "2" at bounding box center [805, 521] width 32 height 32
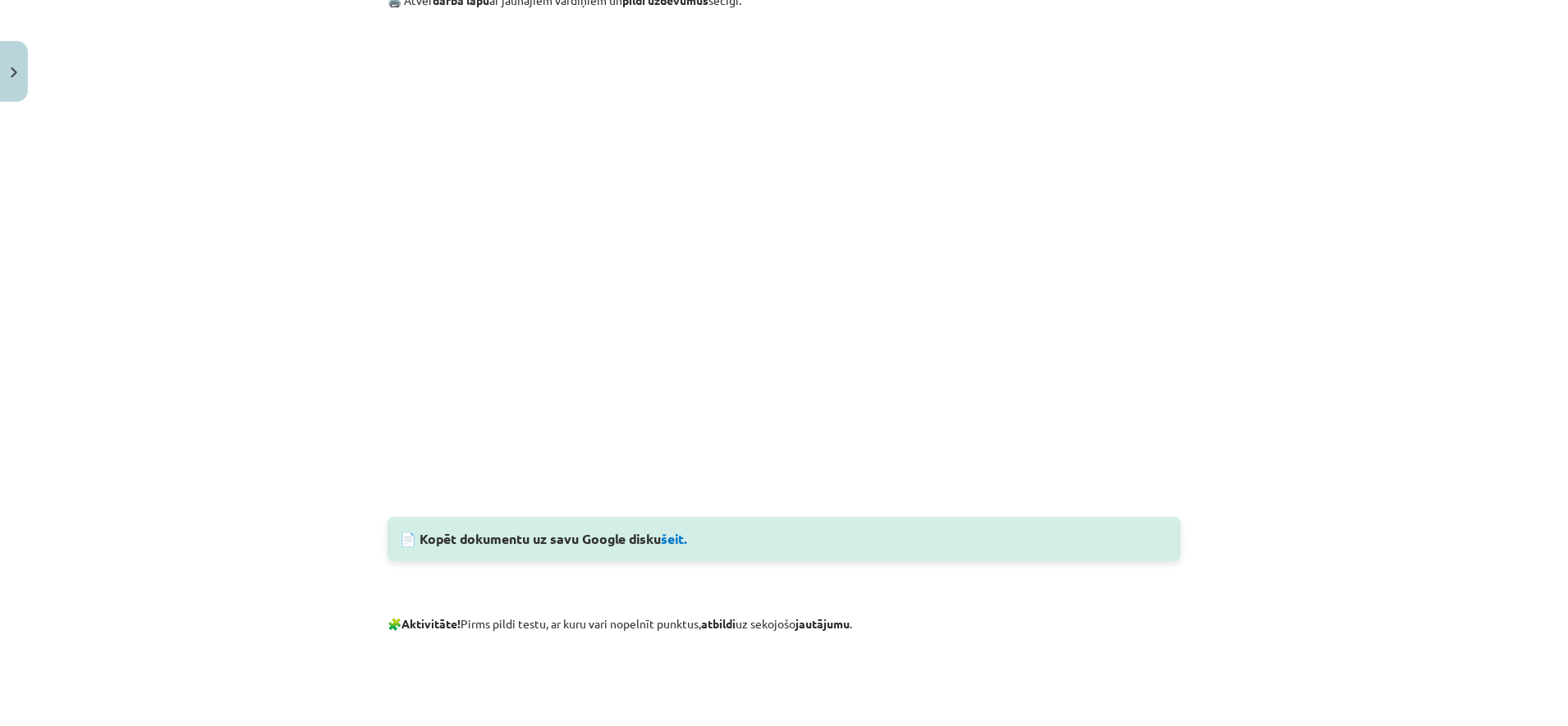
scroll to position [1108, 0]
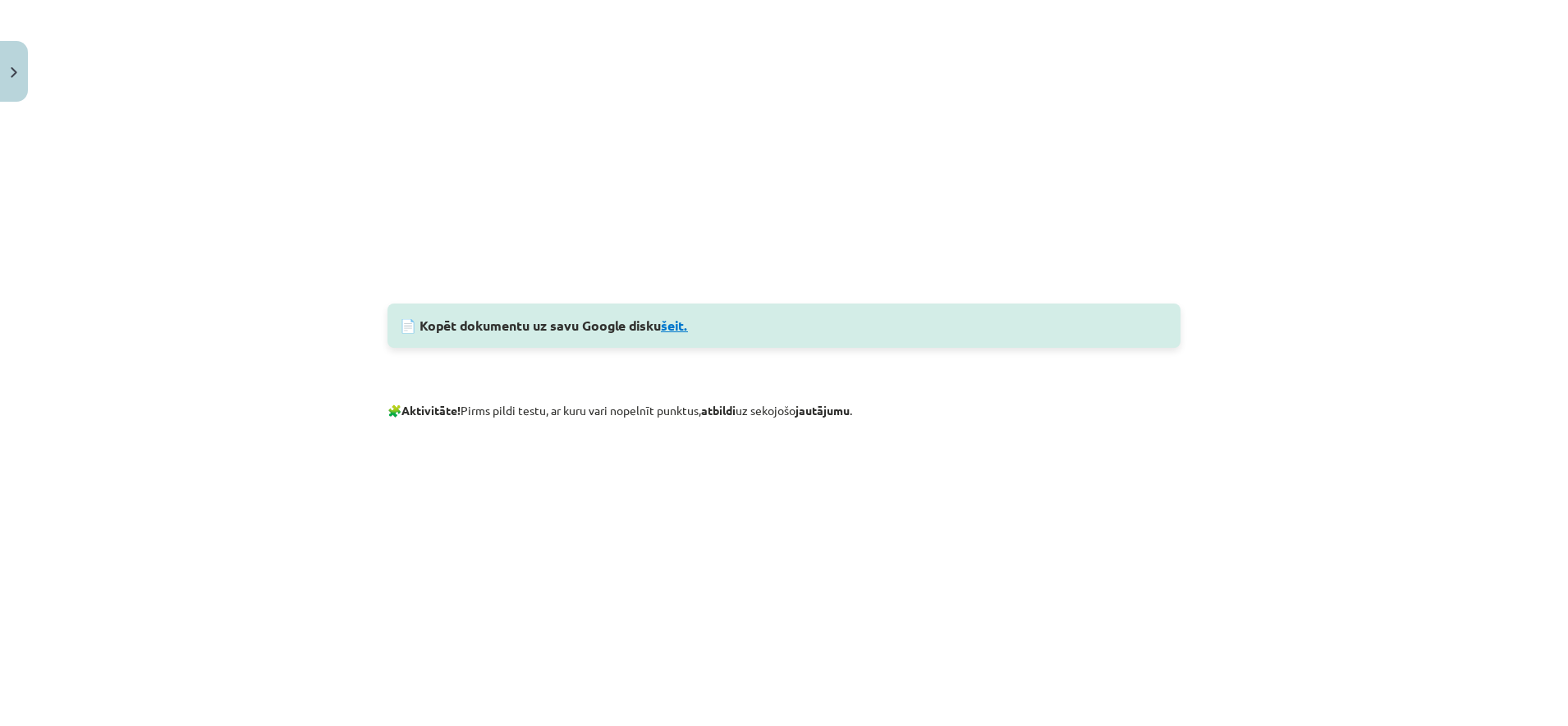
click at [677, 325] on link "šeit." at bounding box center [674, 325] width 27 height 17
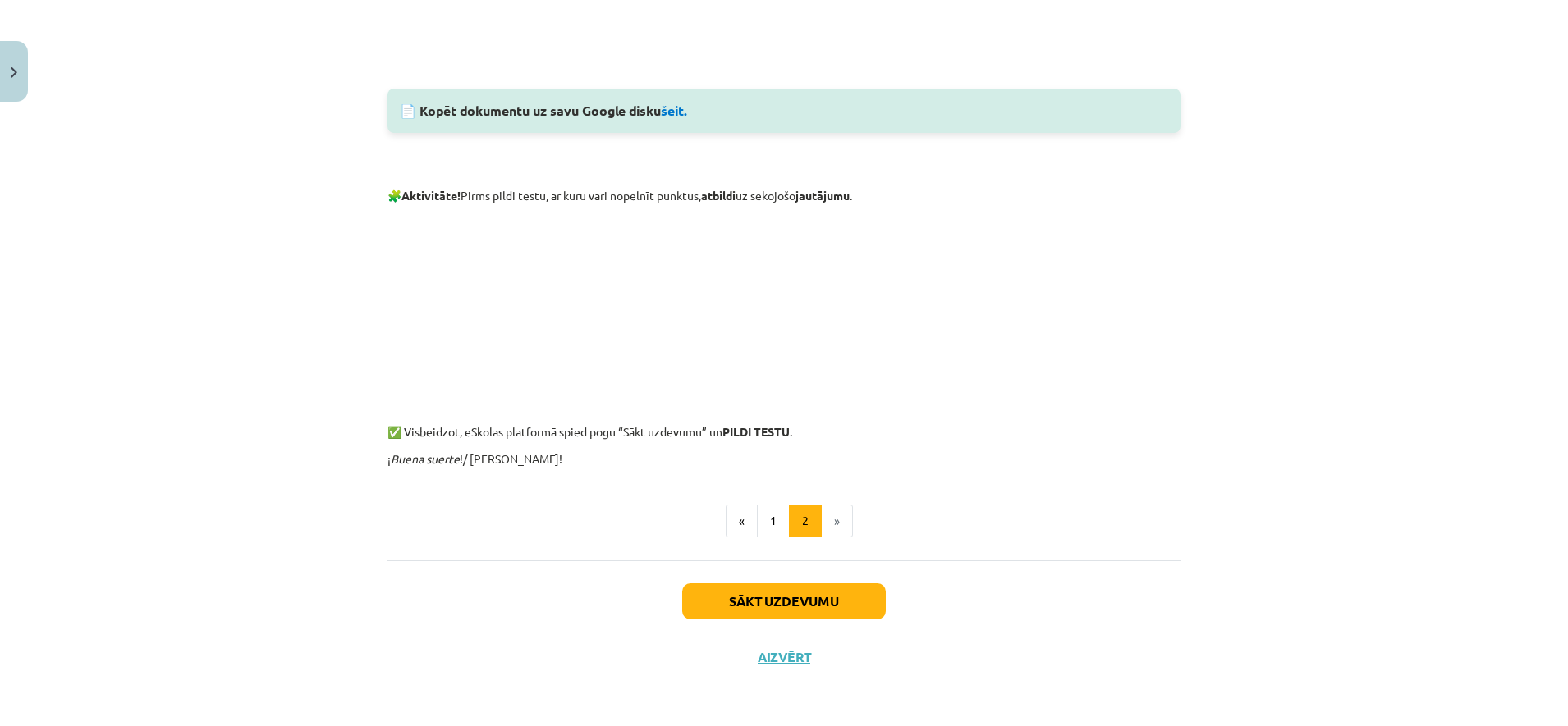
scroll to position [1326, 0]
click at [831, 594] on button "Sākt uzdevumu" at bounding box center [784, 601] width 204 height 36
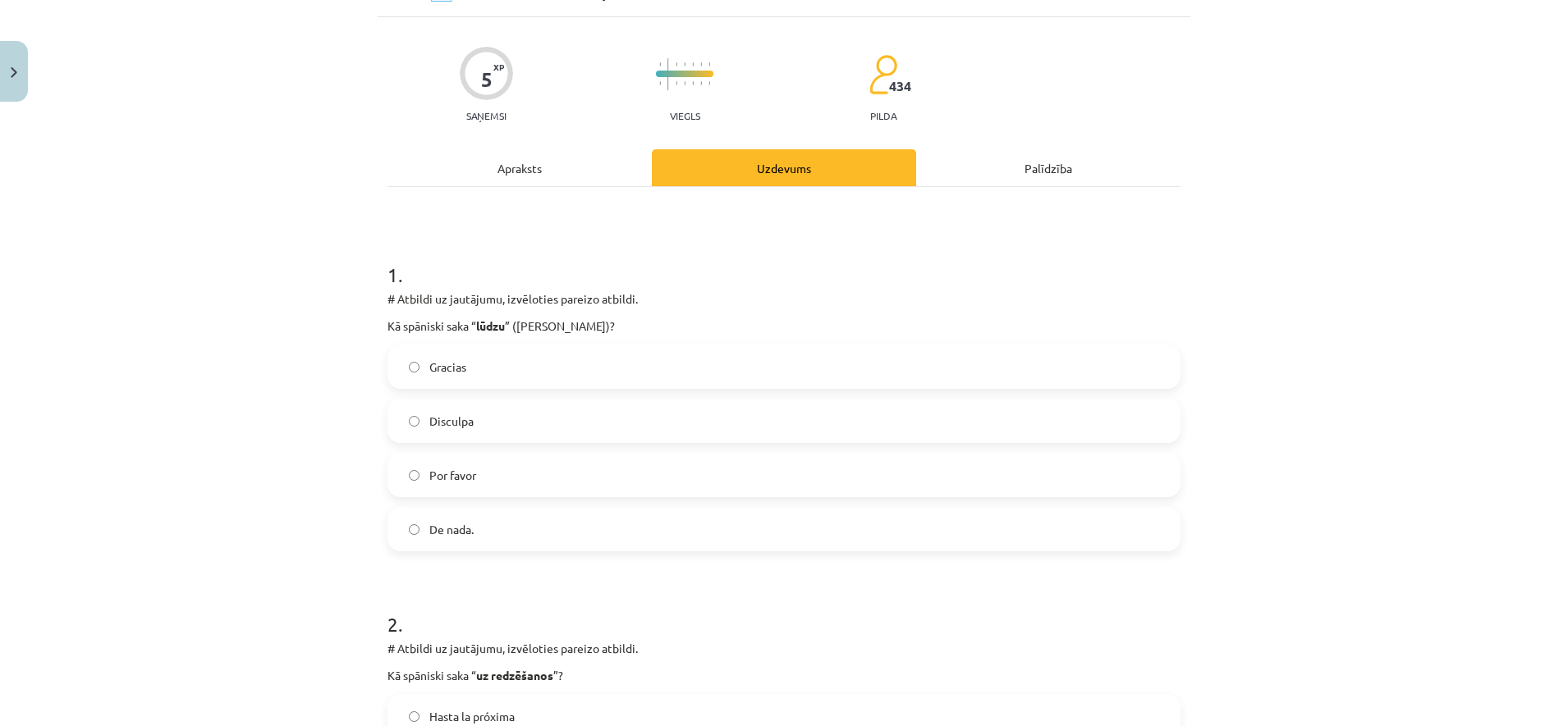
scroll to position [41, 0]
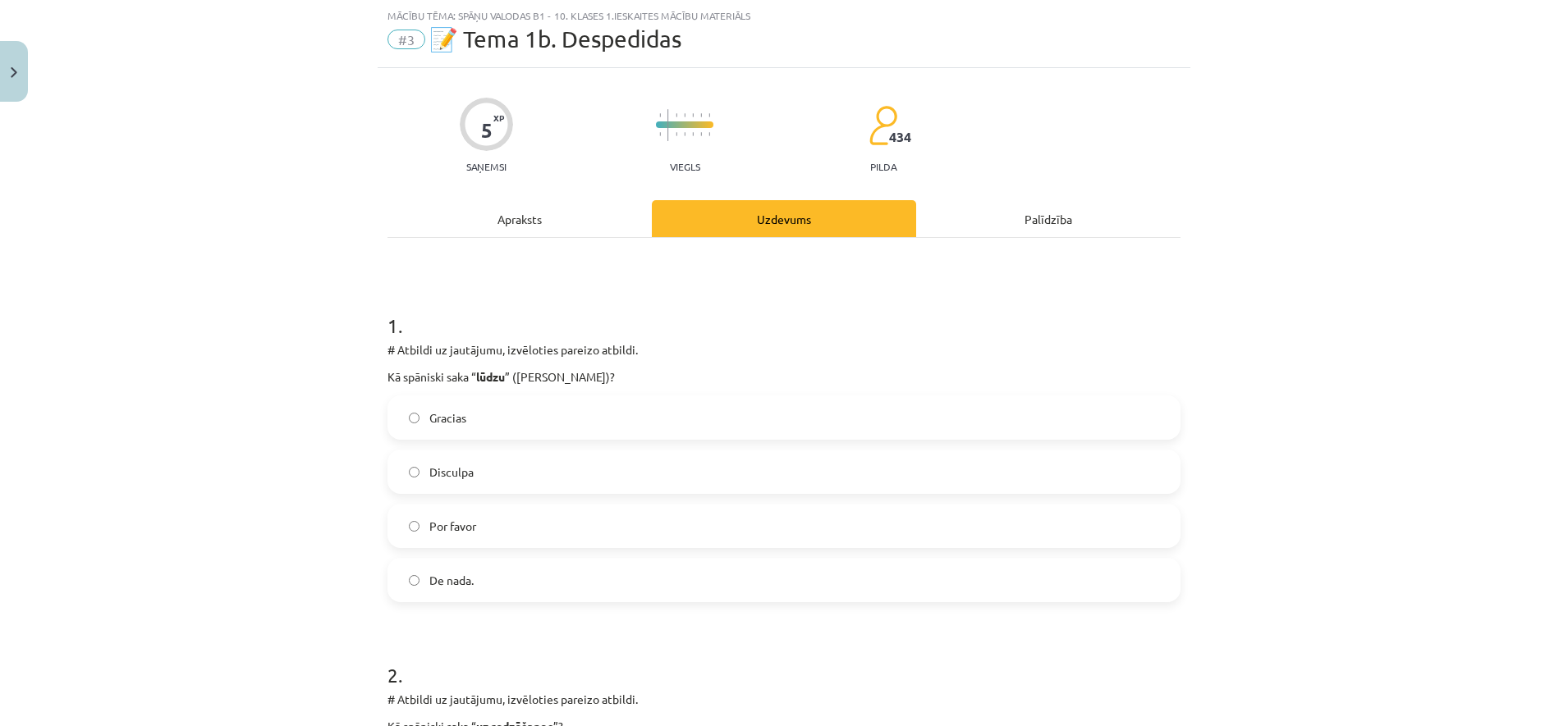
click at [495, 534] on label "Por favor" at bounding box center [784, 525] width 789 height 41
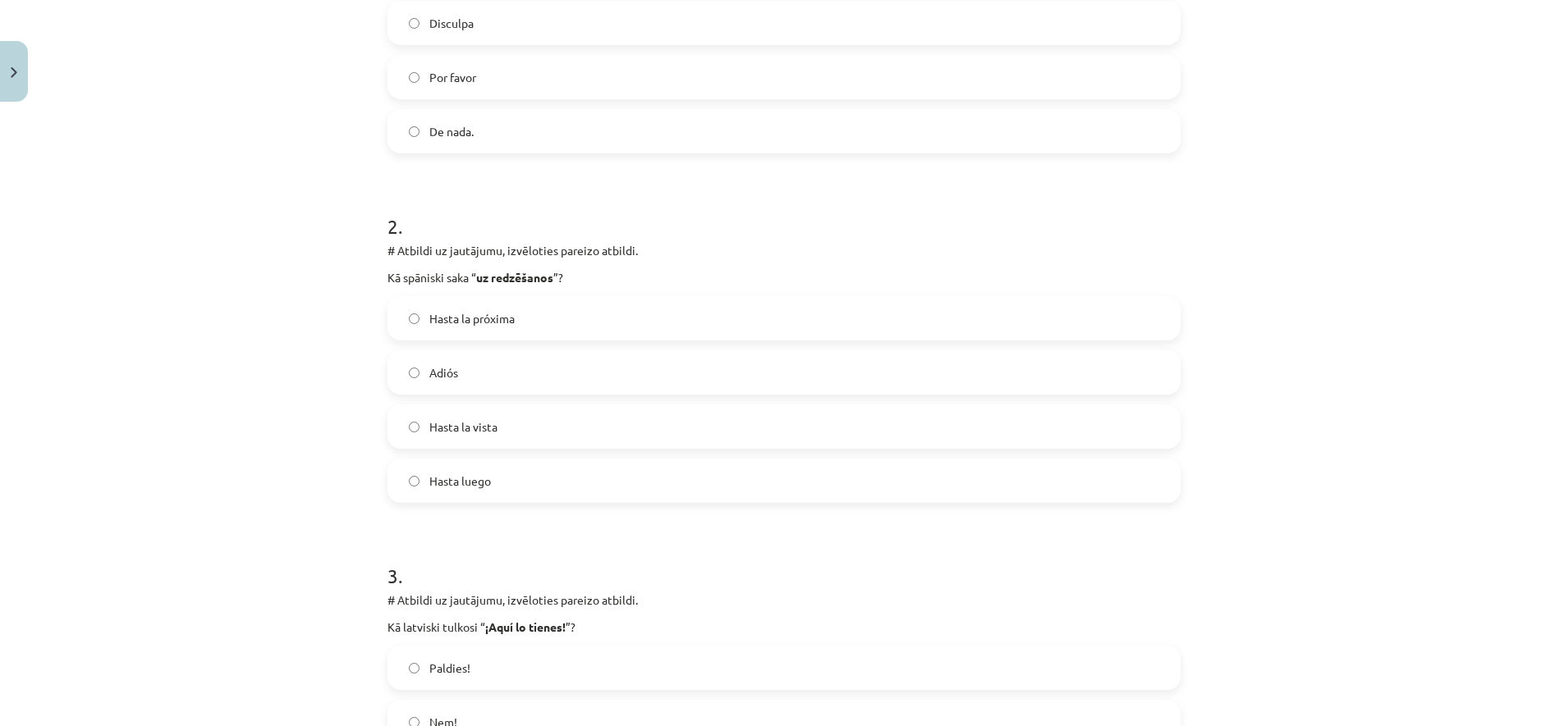
scroll to position [530, 0]
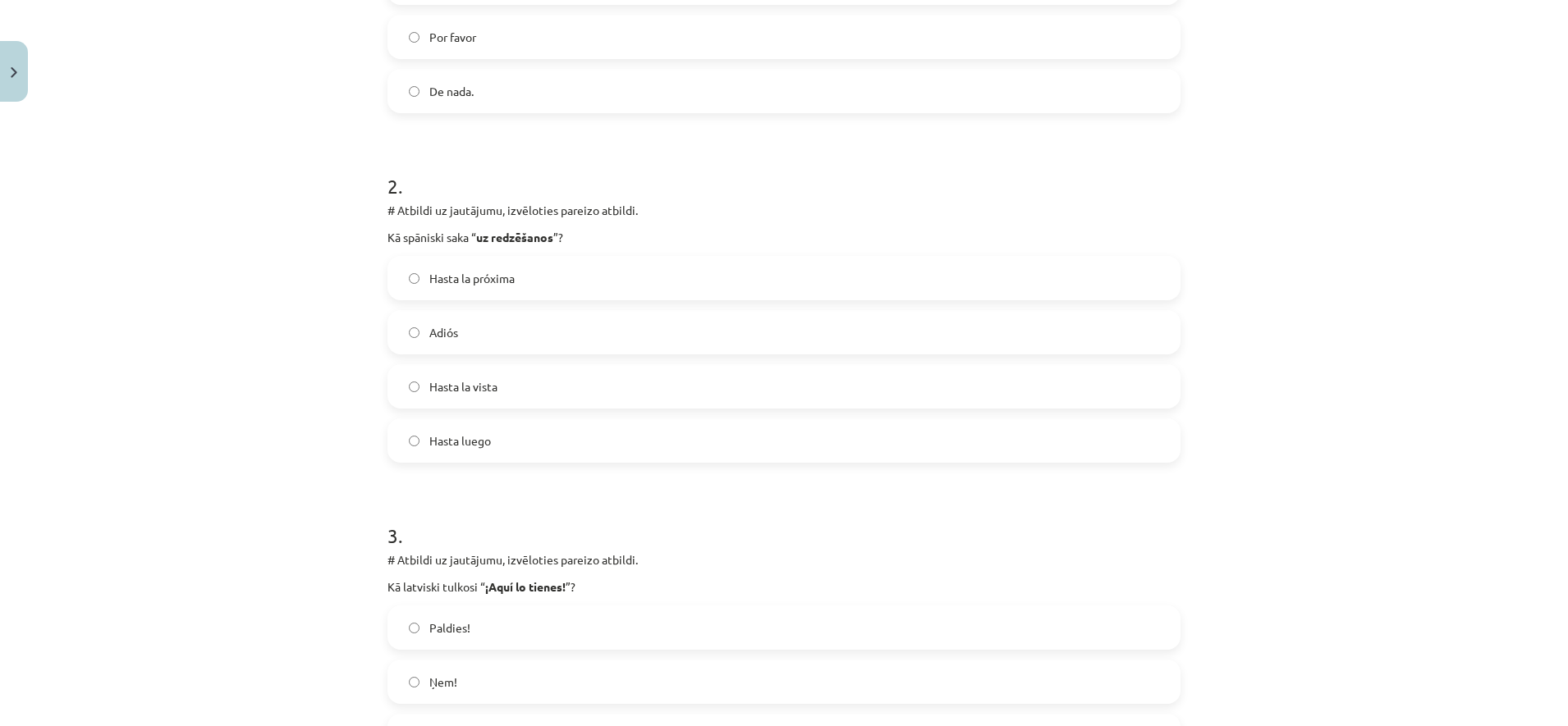
click at [462, 455] on label "Hasta luego" at bounding box center [784, 440] width 789 height 41
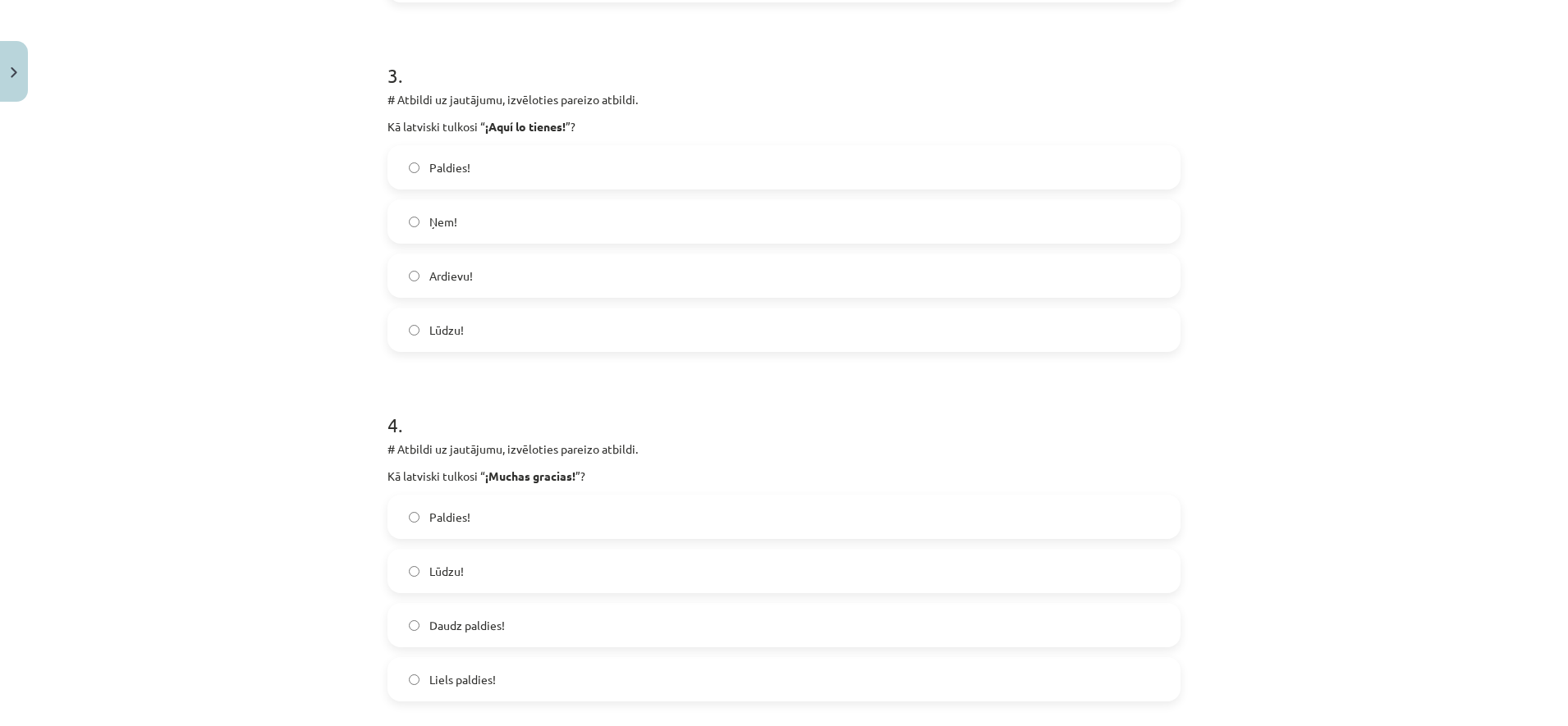
click at [527, 320] on label "Lūdzu!" at bounding box center [784, 330] width 789 height 41
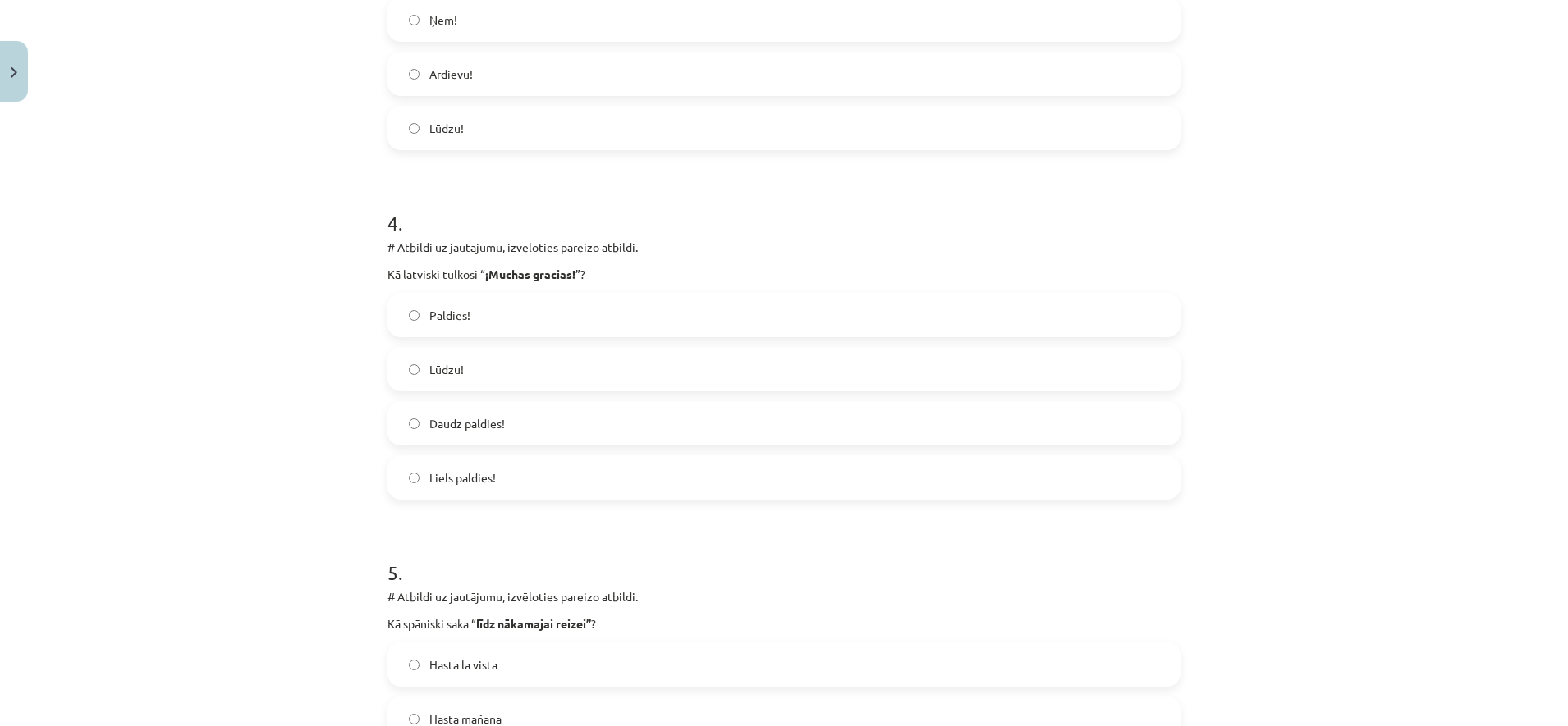
scroll to position [1267, 0]
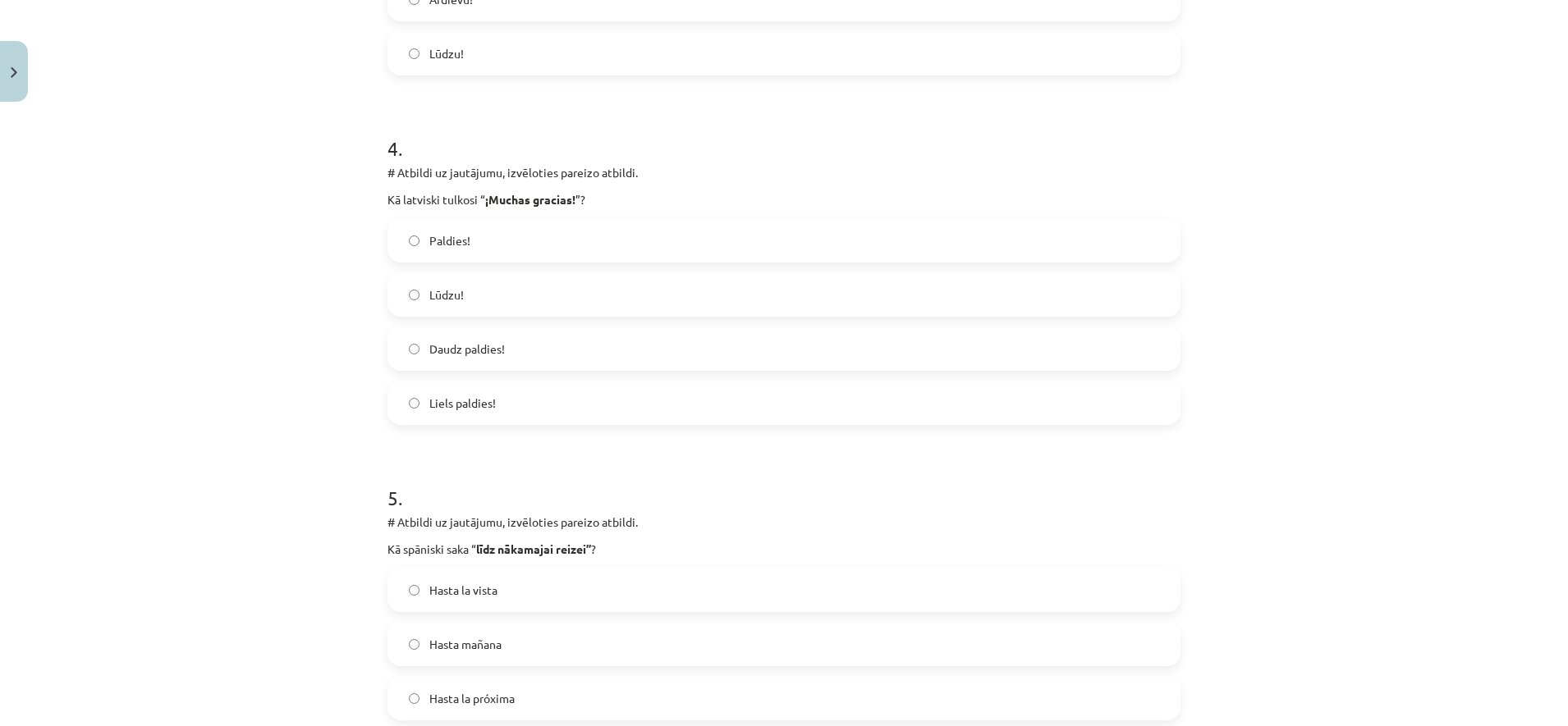
click at [683, 418] on label "Liels paldies!" at bounding box center [784, 402] width 789 height 41
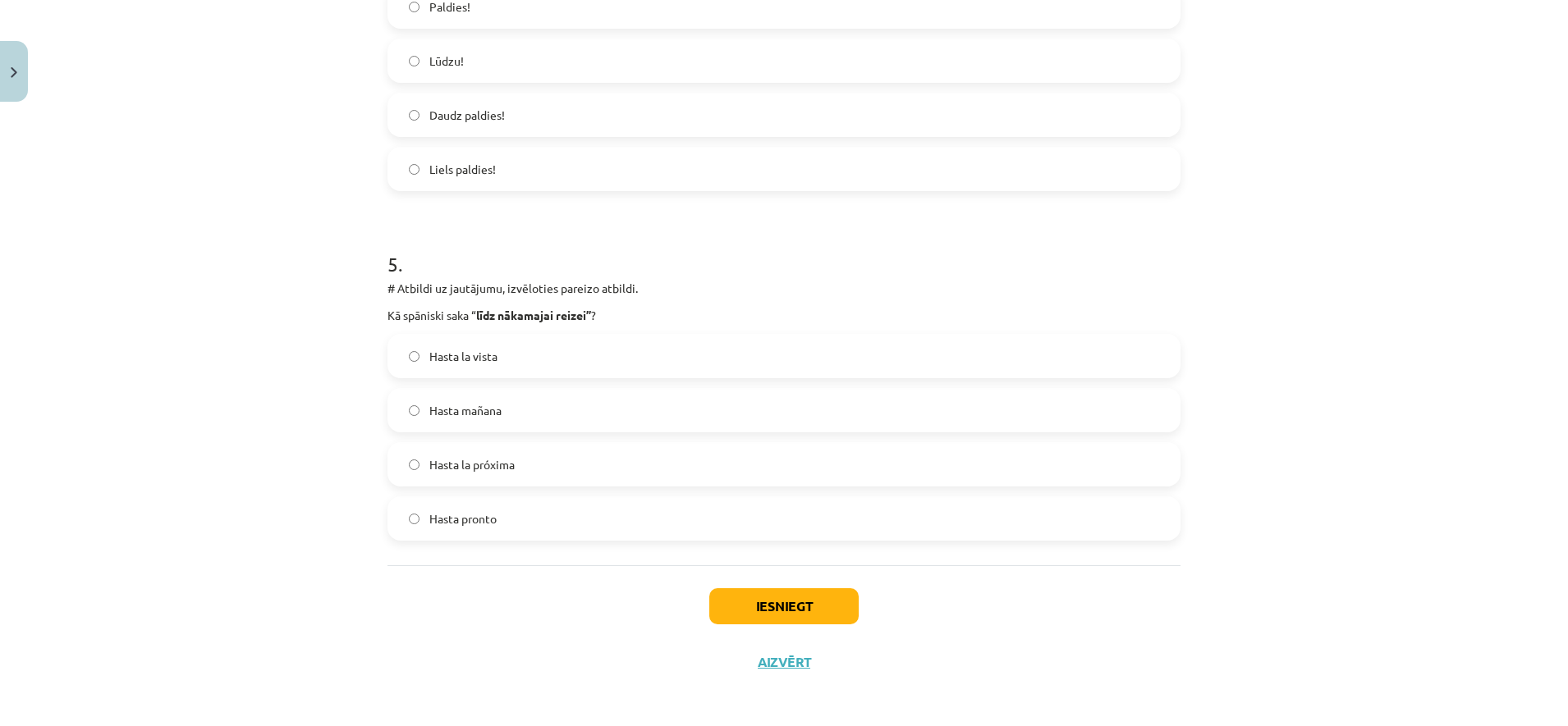
scroll to position [1502, 0]
click at [668, 355] on label "Hasta la vista" at bounding box center [784, 354] width 789 height 41
click at [835, 600] on button "Iesniegt" at bounding box center [784, 606] width 150 height 36
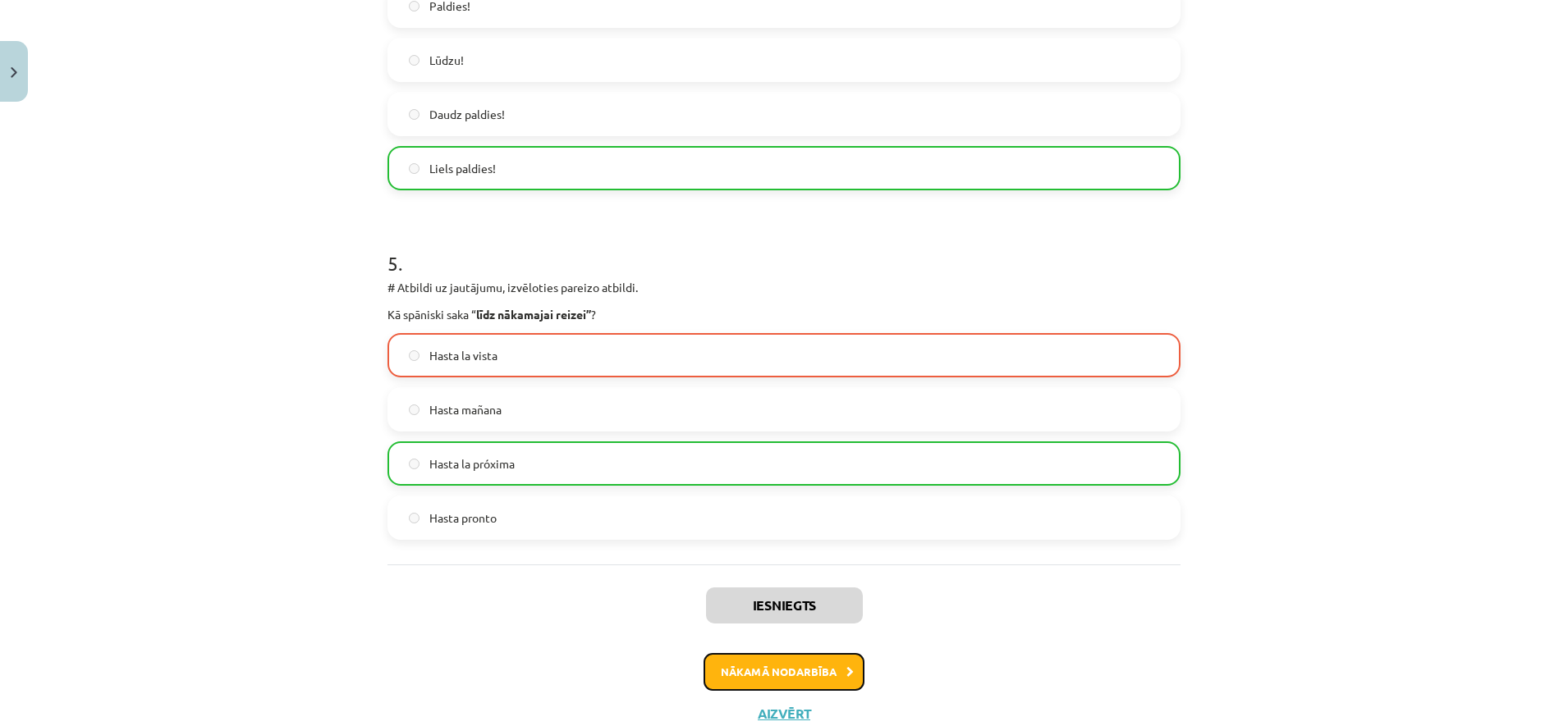
click at [832, 665] on button "Nākamā nodarbība" at bounding box center [784, 673] width 161 height 38
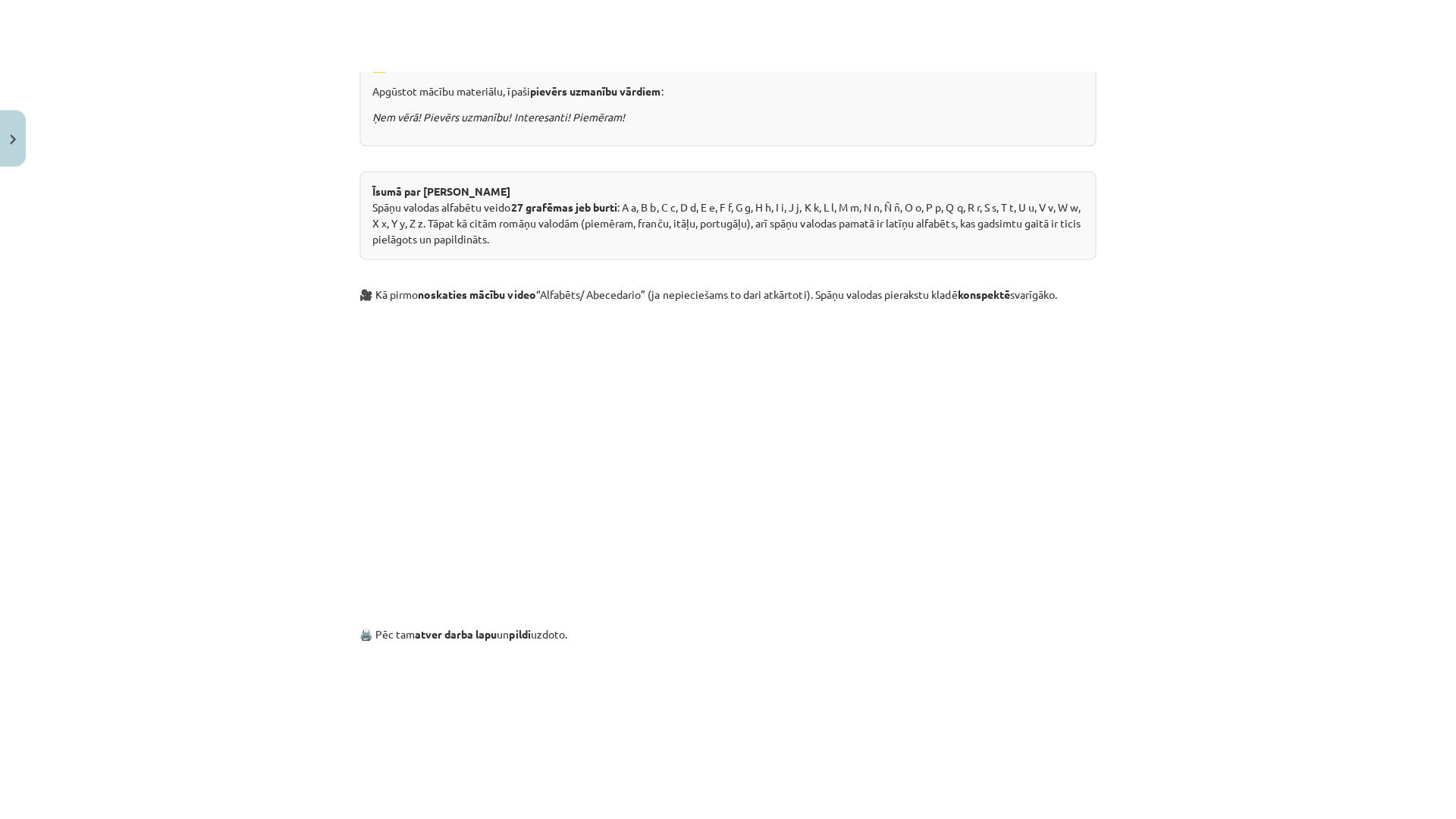
scroll to position [620, 0]
